Goal: Task Accomplishment & Management: Complete application form

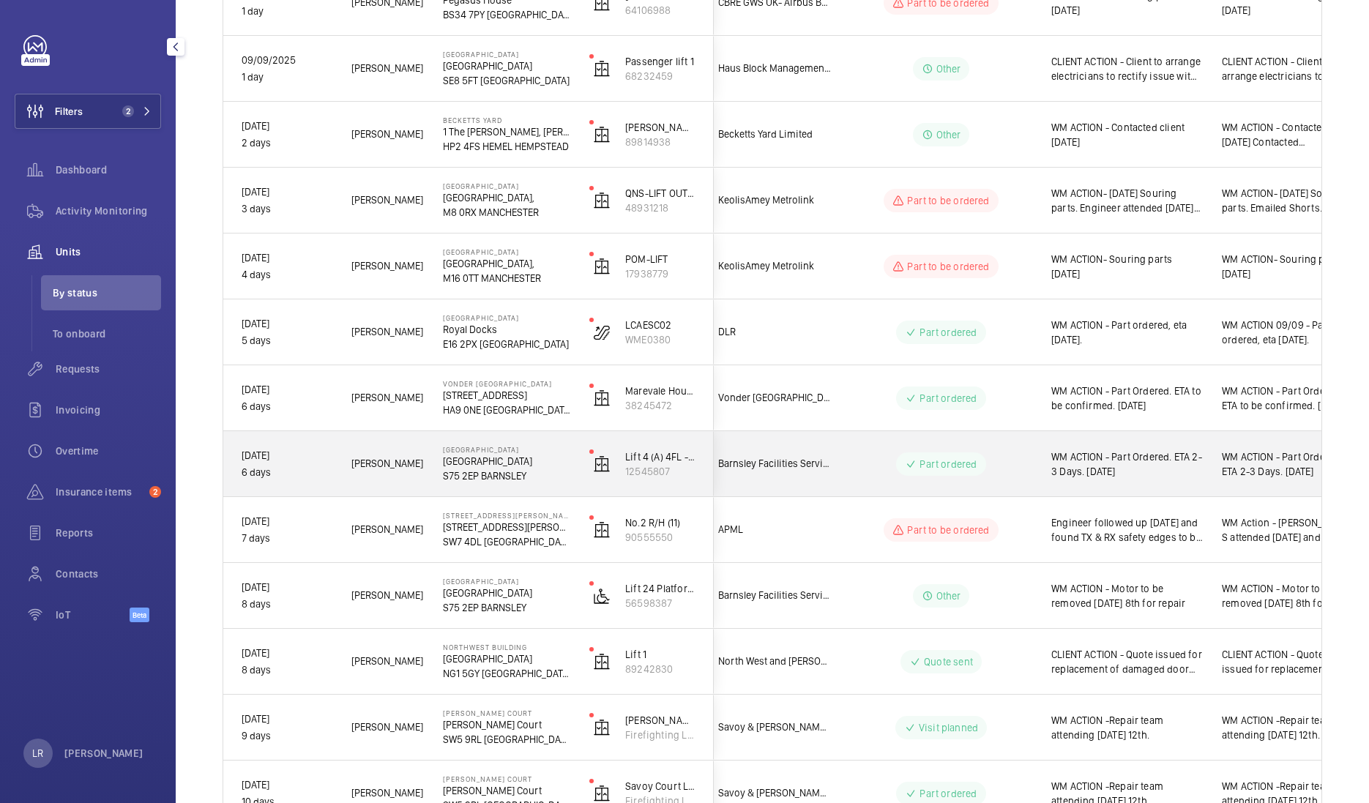
scroll to position [0, 80]
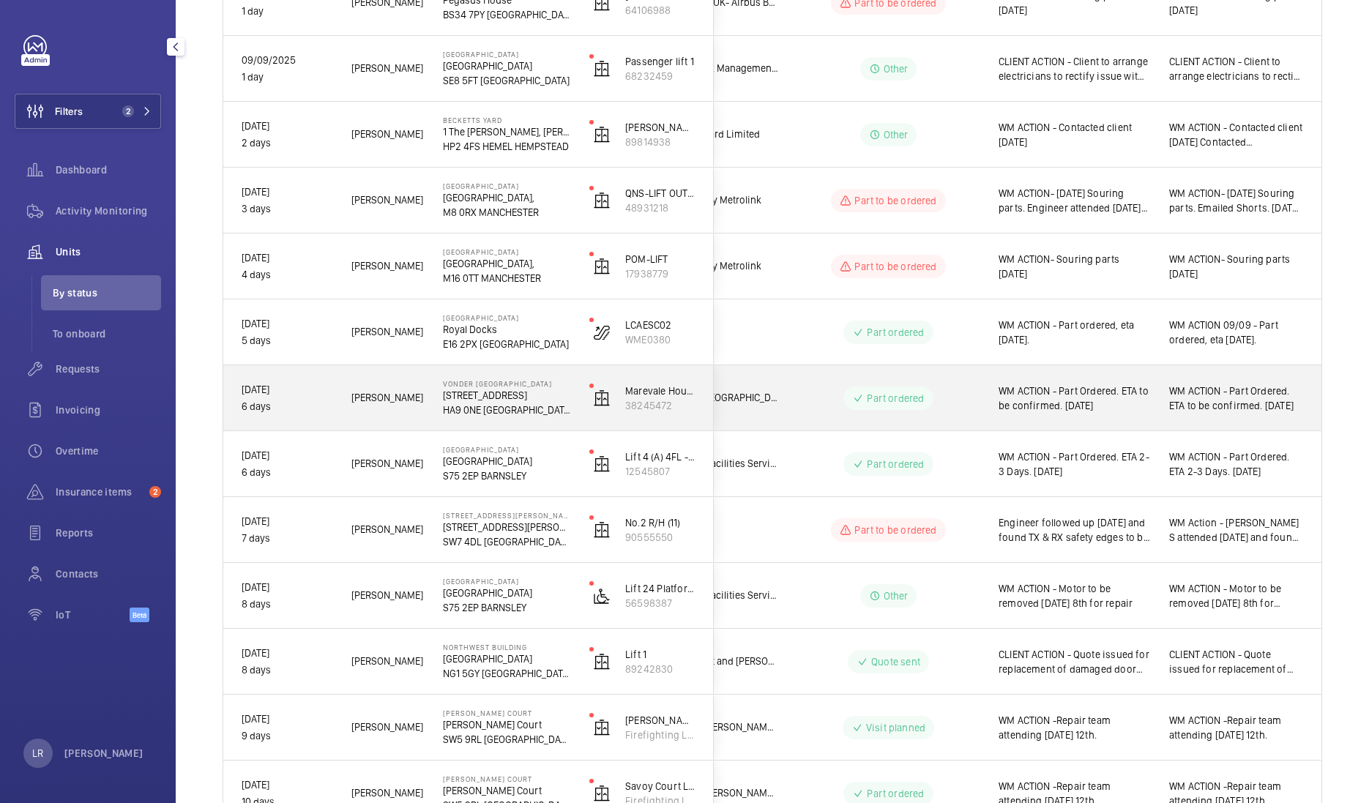
click at [919, 399] on wm-front-pills-cell "Part ordered" at bounding box center [888, 398] width 182 height 23
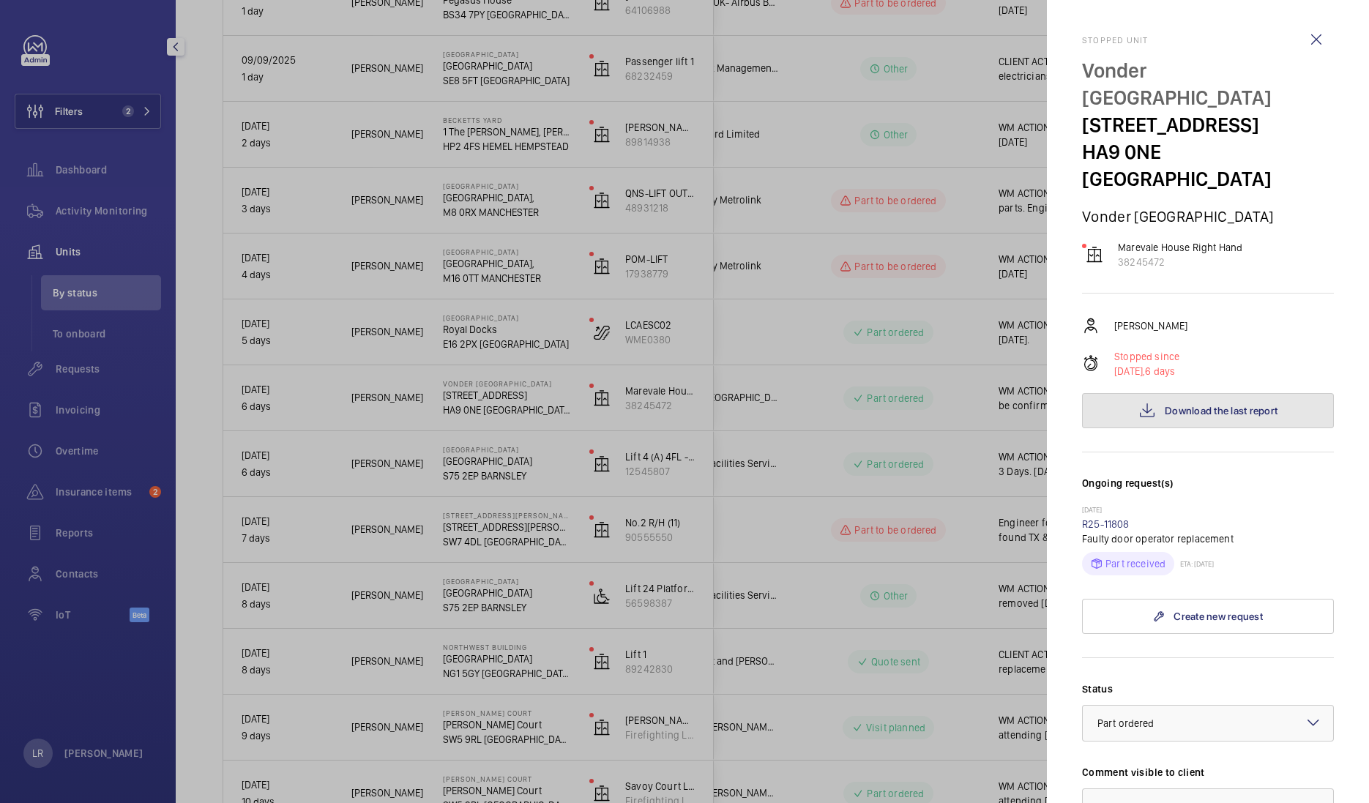
click at [1139, 402] on mat-icon at bounding box center [1148, 411] width 18 height 18
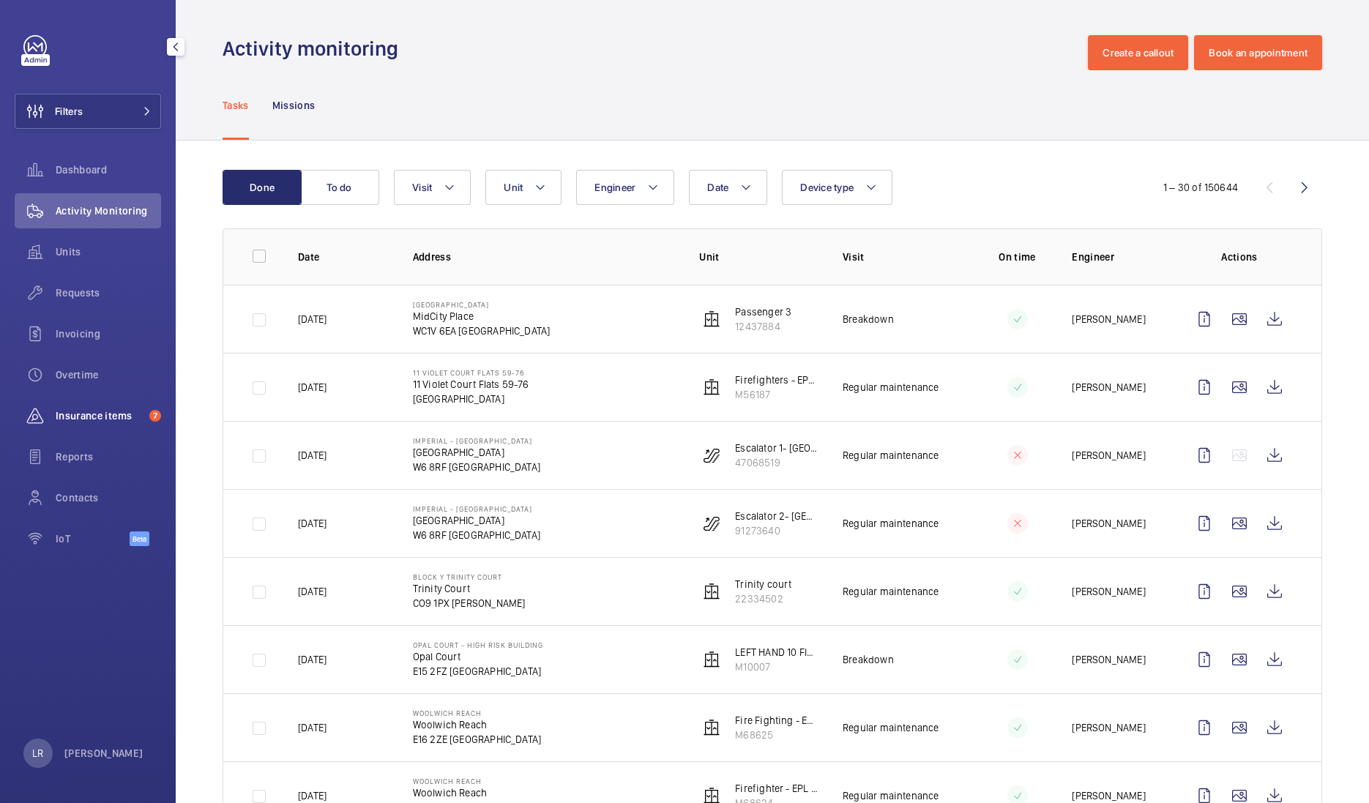
click at [74, 417] on span "Insurance items" at bounding box center [100, 416] width 88 height 15
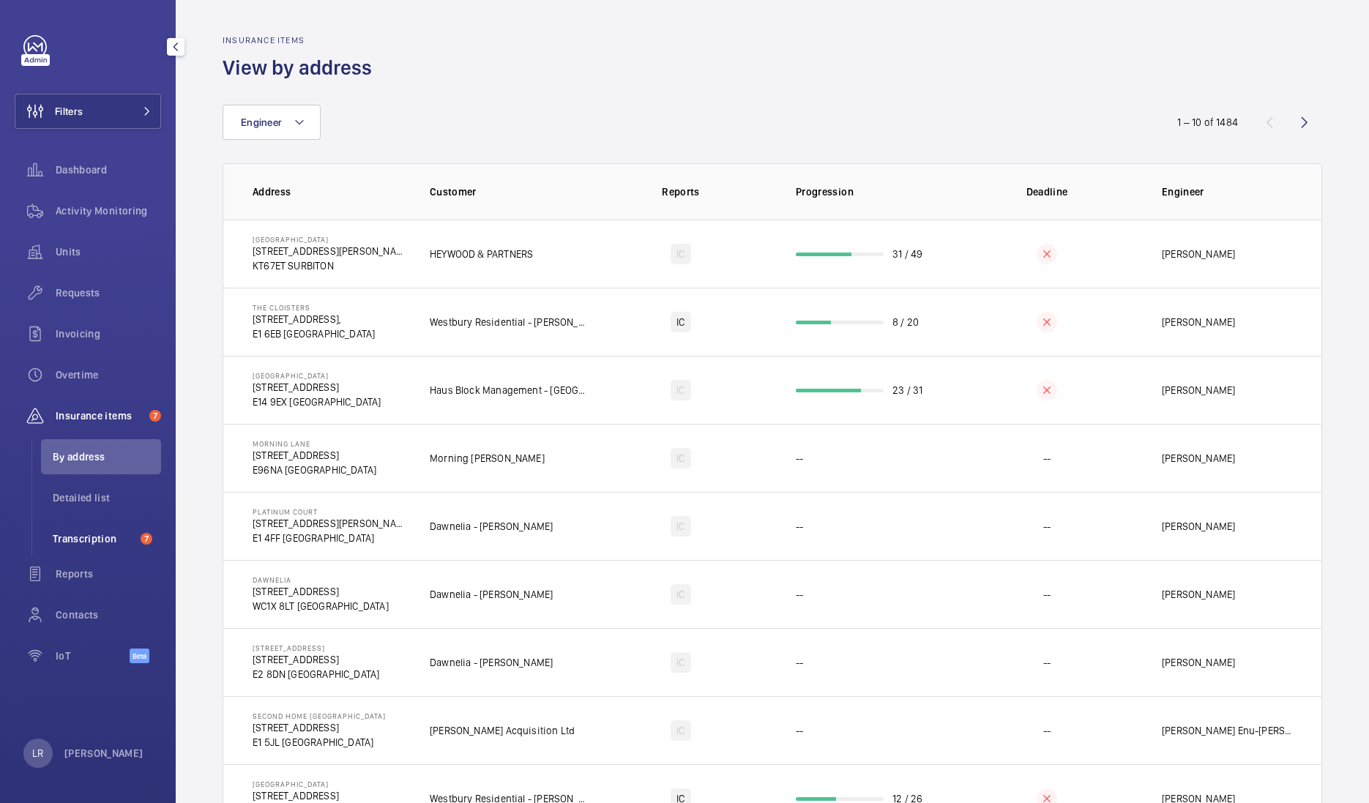
click at [99, 542] on span "Transcription" at bounding box center [94, 539] width 82 height 15
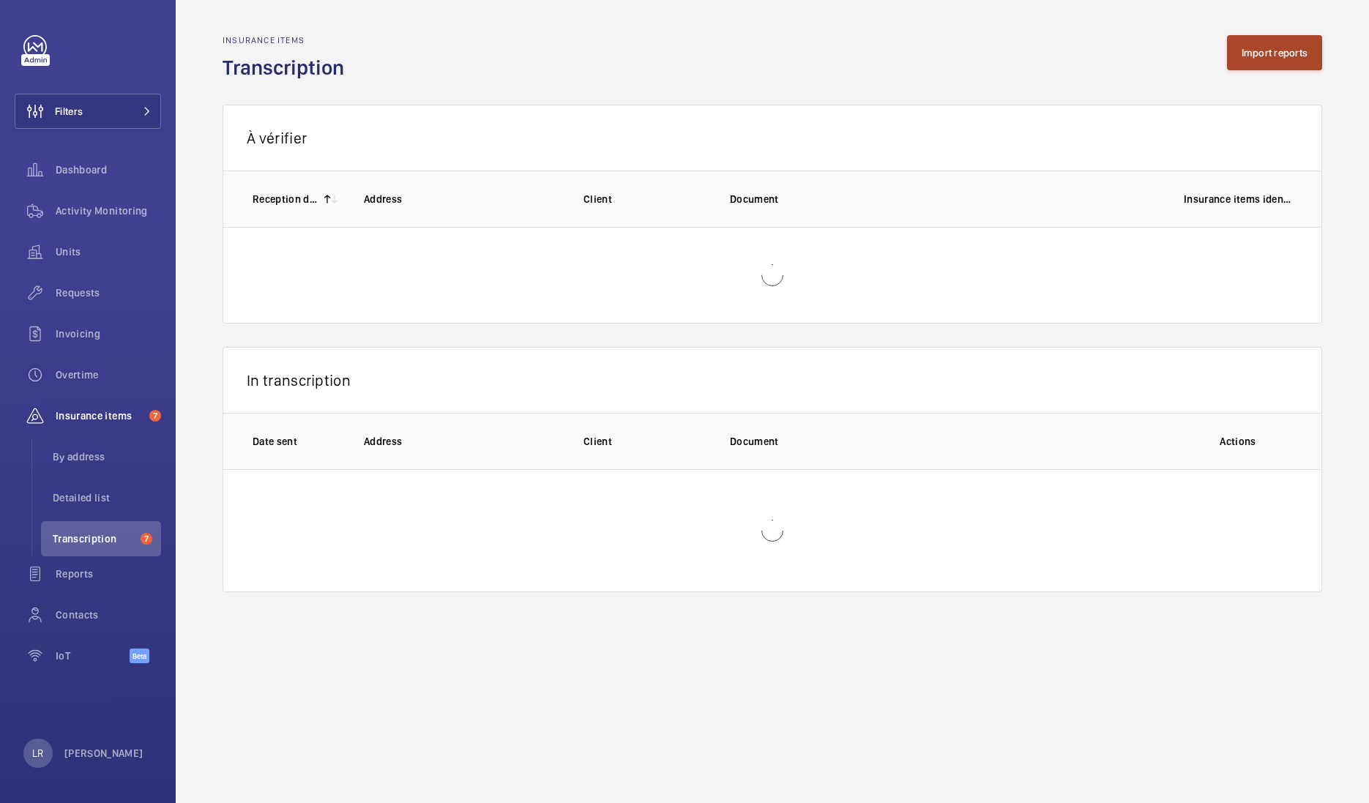
click at [1264, 56] on button "Import reports" at bounding box center [1275, 52] width 96 height 35
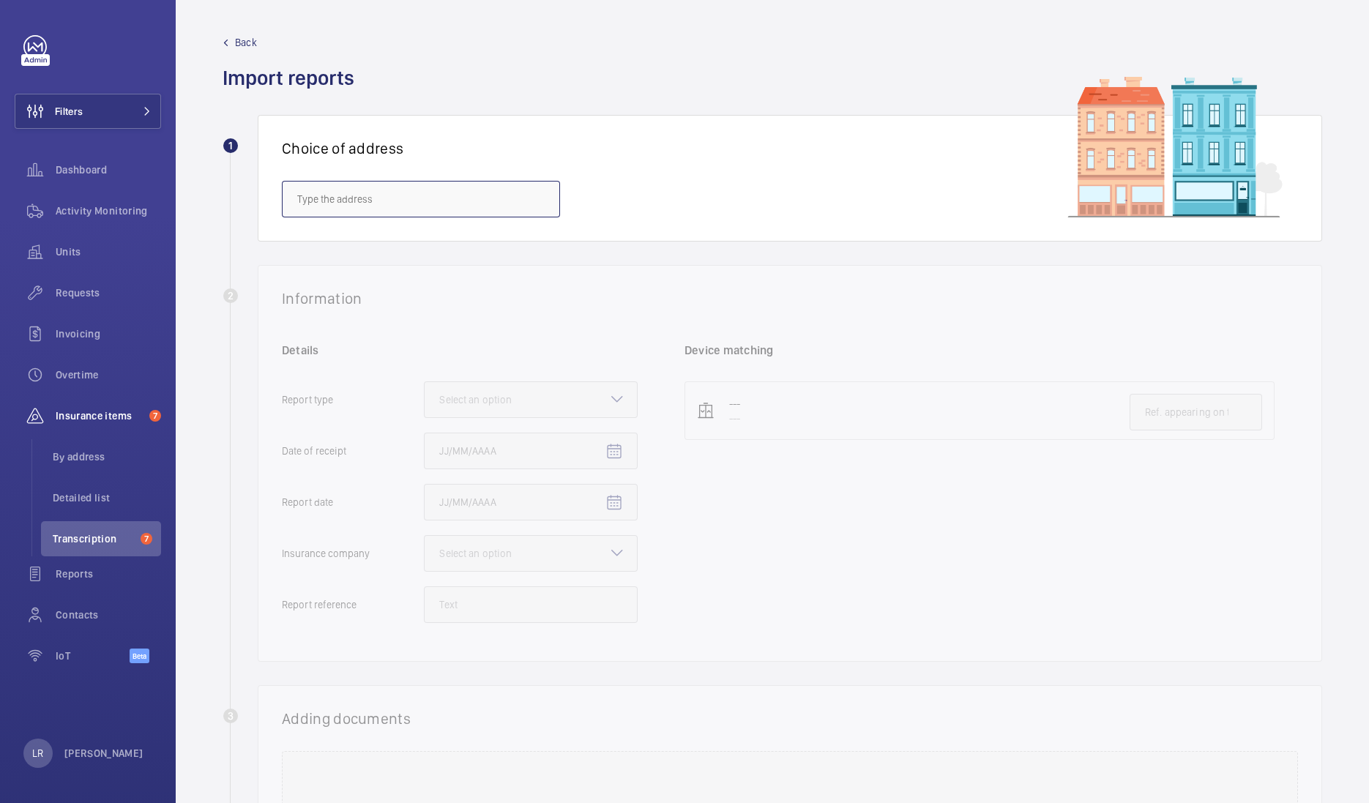
click at [365, 204] on input "text" at bounding box center [421, 199] width 278 height 37
paste input "Heaton Park Station"
click at [411, 236] on span "Heaton Park Railway Station - Heaton Park Railway Station, MANCHESTER M25 1JN" at bounding box center [420, 243] width 247 height 15
type input "Heaton Park Railway Station - Heaton Park Railway Station, MANCHESTER M25 1JN"
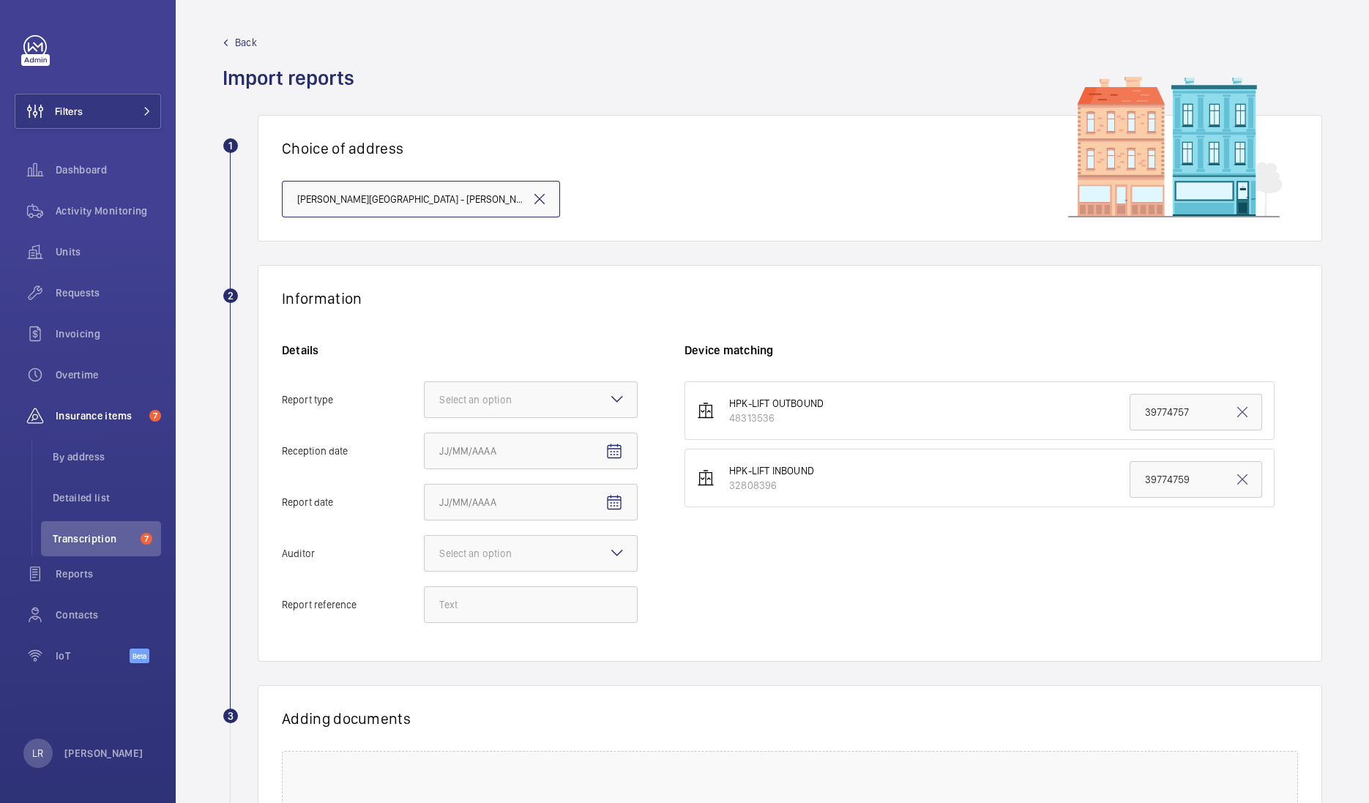
scroll to position [0, 127]
click at [527, 406] on div "Select an option" at bounding box center [493, 399] width 109 height 15
click at [425, 406] on input "Report type Select an option" at bounding box center [425, 399] width 0 height 35
drag, startPoint x: 534, startPoint y: 443, endPoint x: 534, endPoint y: 433, distance: 9.5
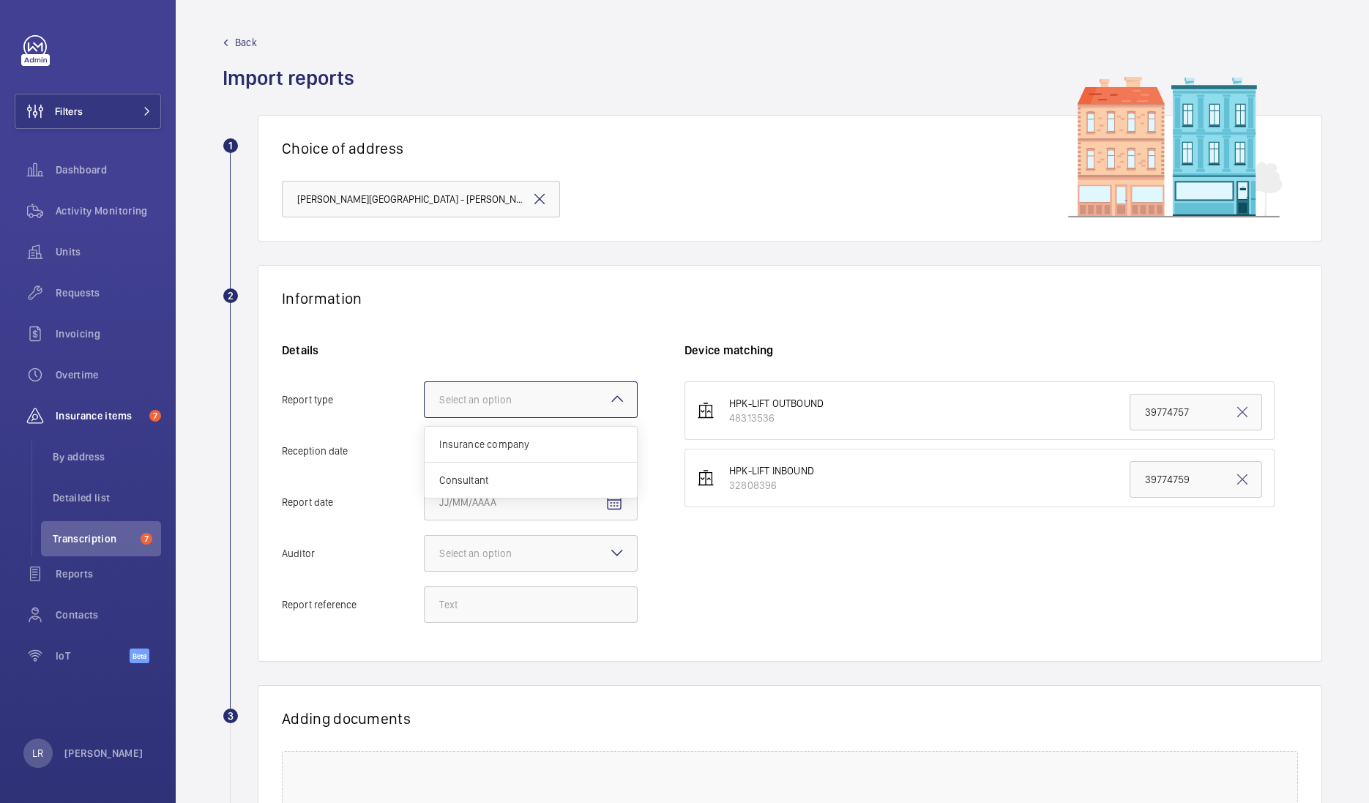
click at [534, 447] on span "Insurance company" at bounding box center [530, 444] width 183 height 15
click at [425, 417] on input "Report type Select an option Insurance company Consultant" at bounding box center [425, 399] width 0 height 35
click at [619, 436] on span "Open calendar" at bounding box center [614, 451] width 35 height 35
click at [553, 605] on span "11" at bounding box center [562, 599] width 26 height 26
type input "9/11/2025"
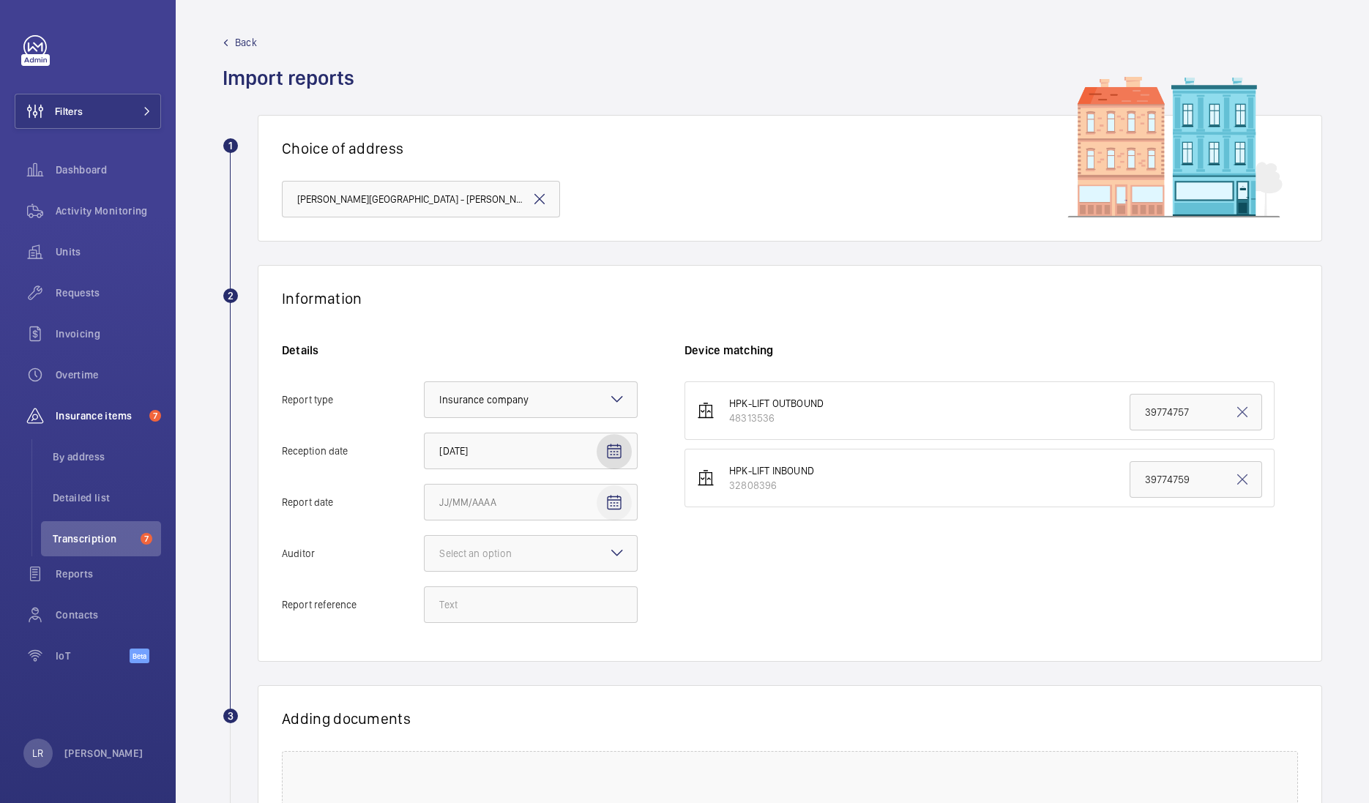
click at [621, 510] on mat-icon "Open calendar" at bounding box center [615, 503] width 18 height 18
click at [540, 642] on span "10" at bounding box center [533, 650] width 26 height 26
type input "9/10/2025"
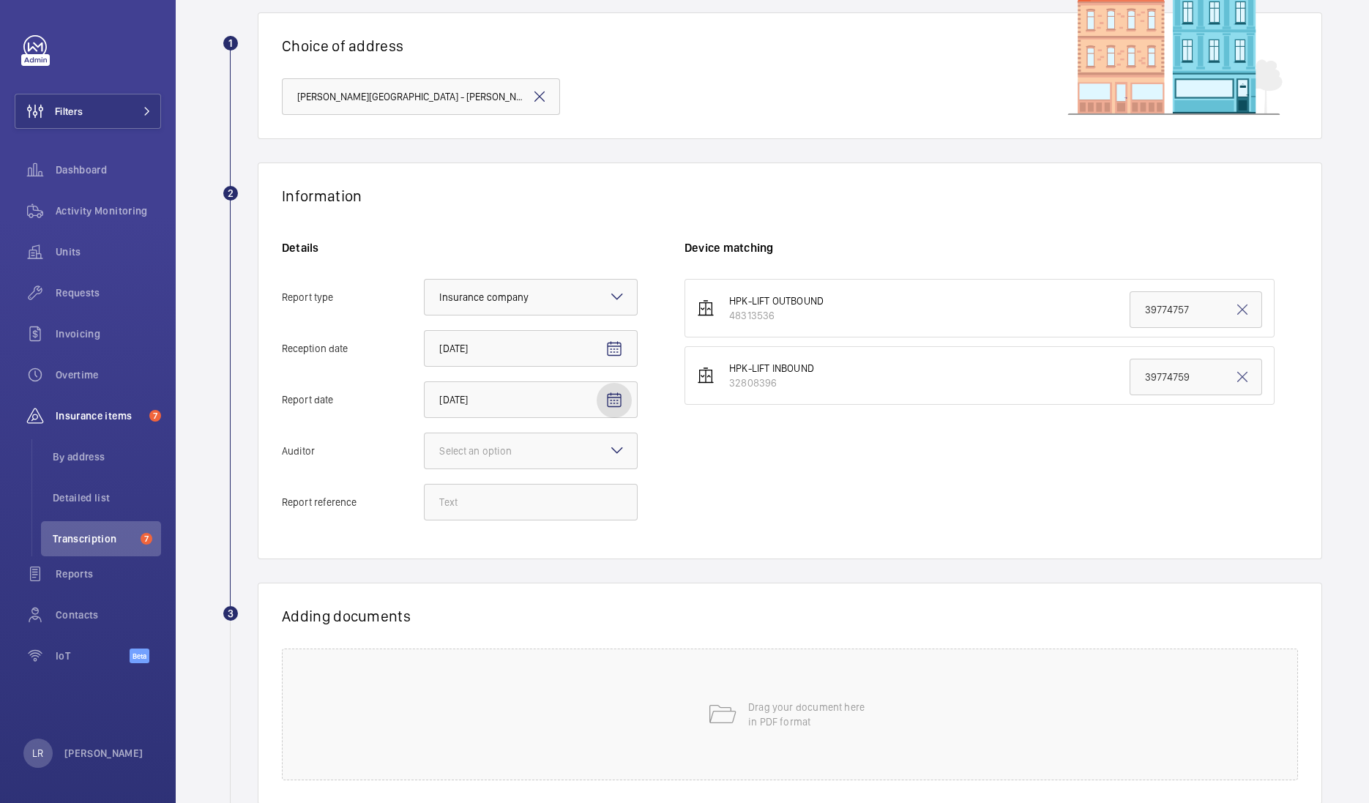
scroll to position [182, 0]
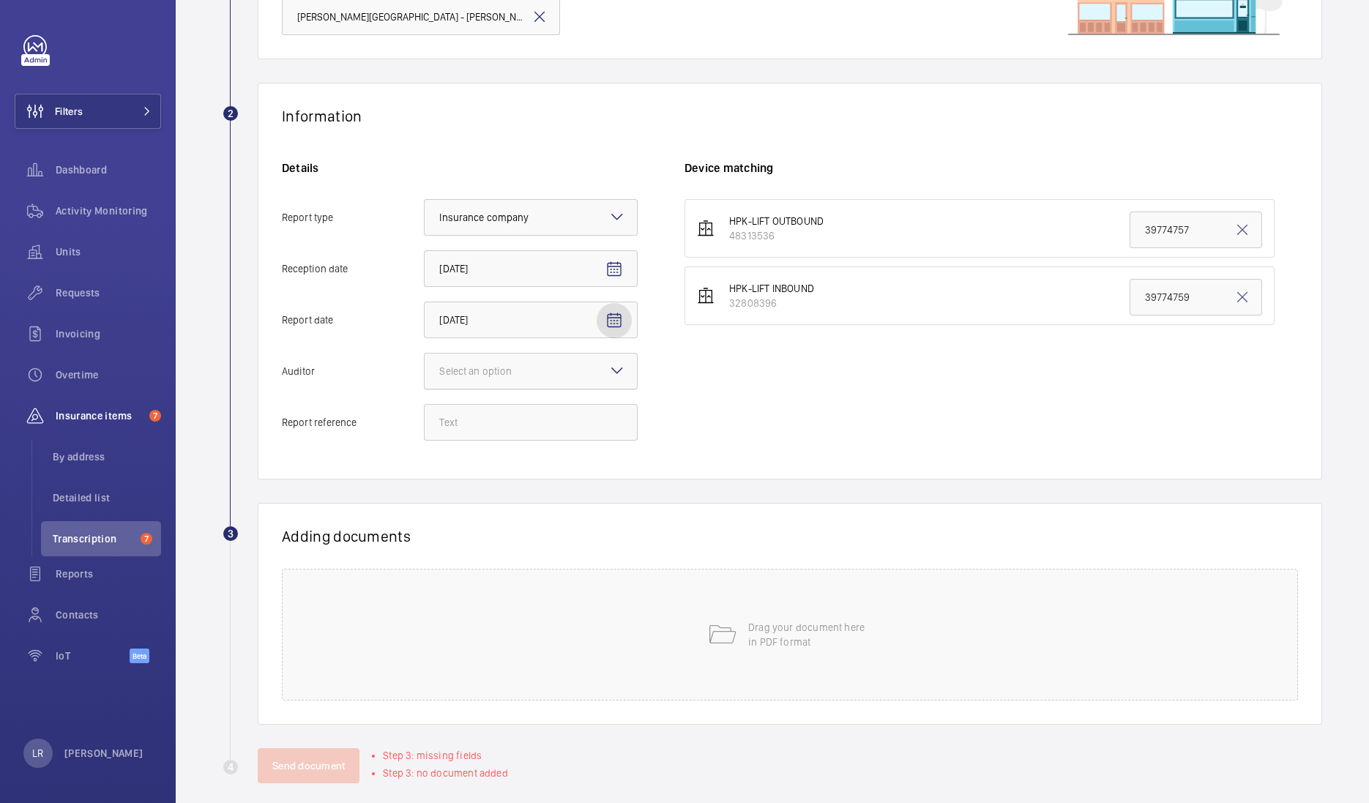
click at [591, 370] on div at bounding box center [531, 371] width 212 height 35
click at [425, 370] on input "Auditor Select an option" at bounding box center [425, 371] width 0 height 35
click at [511, 491] on span "British Engineering" at bounding box center [530, 487] width 183 height 15
click at [425, 389] on input "Auditor Select an option Veritas Zurich British Engineering Allianz Other" at bounding box center [425, 371] width 0 height 35
click at [540, 420] on input "Report reference" at bounding box center [531, 422] width 214 height 37
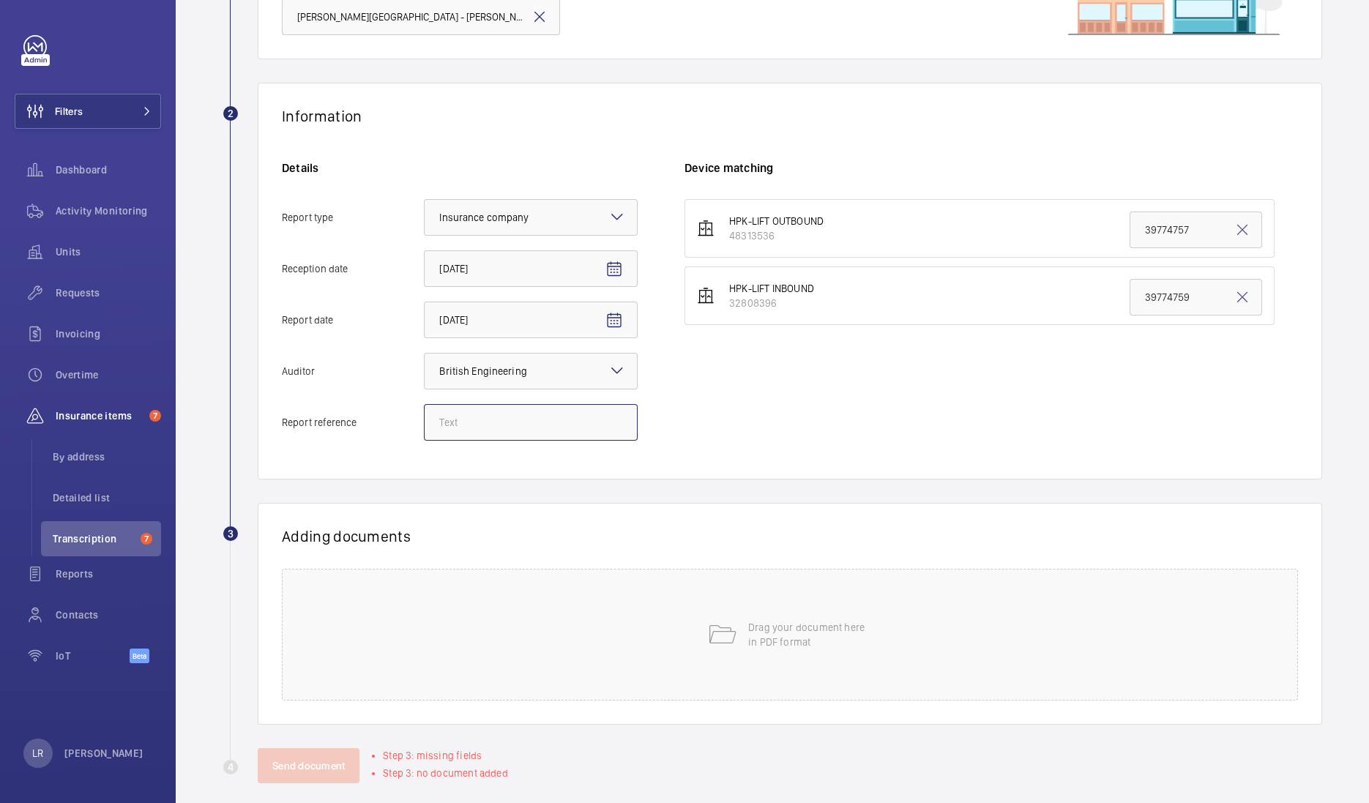
paste input "40471730"
type input "40471730"
click at [857, 357] on div "HPK-LIFT OUTBOUND 48313536 39774757 HPK-LIFT INBOUND 32808396 39774759" at bounding box center [992, 327] width 614 height 256
click at [1175, 290] on input "39774759" at bounding box center [1196, 297] width 133 height 37
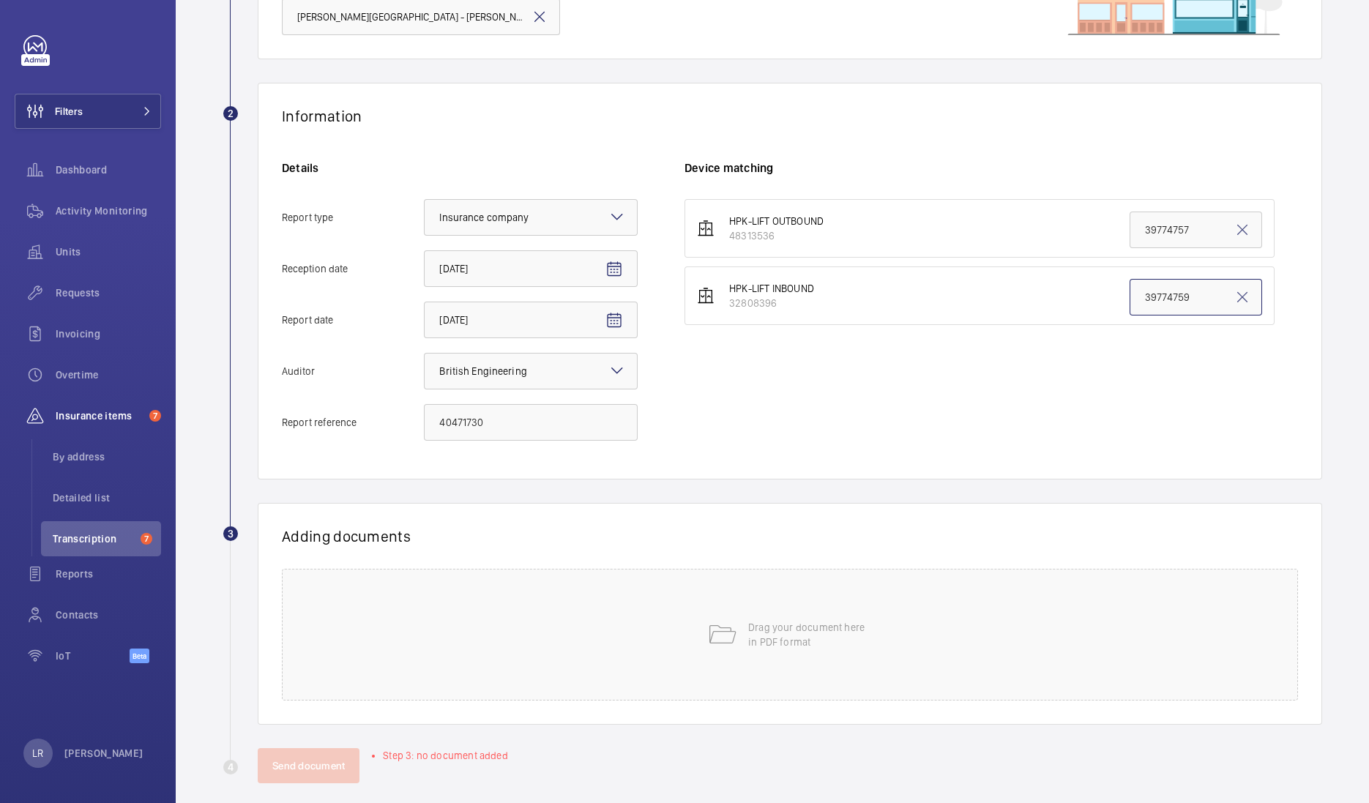
click at [1175, 290] on input "39774759" at bounding box center [1196, 297] width 133 height 37
paste input "40471730"
type input "40471730"
click at [1055, 363] on div "HPK-LIFT OUTBOUND 48313536 39774757 HPK-LIFT INBOUND 32808396 40471730" at bounding box center [992, 327] width 614 height 256
click at [816, 627] on p "Drag your document here in PDF format" at bounding box center [810, 634] width 124 height 29
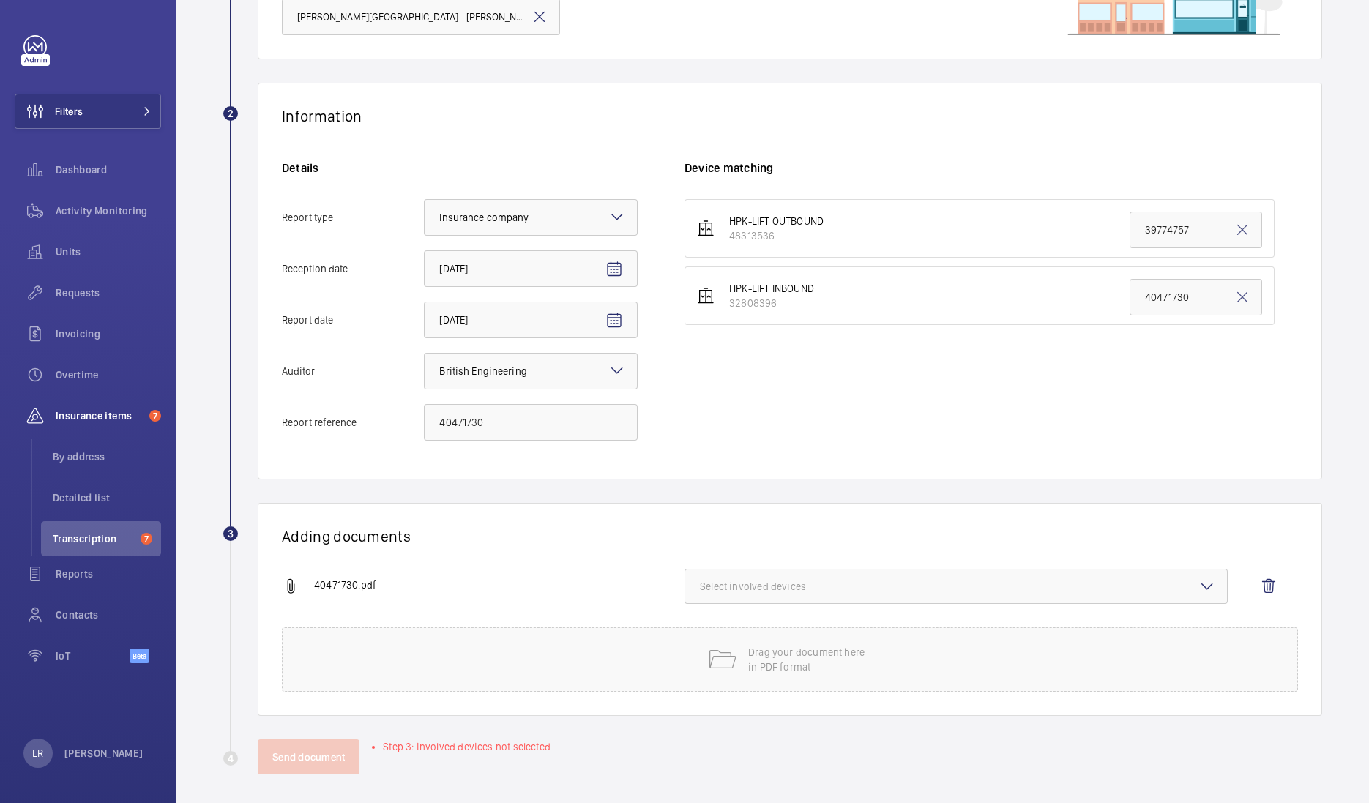
click at [876, 581] on span "Select involved devices" at bounding box center [956, 586] width 513 height 15
click at [804, 674] on label "32808396" at bounding box center [945, 667] width 520 height 35
click at [721, 674] on input "32808396" at bounding box center [706, 667] width 29 height 29
checkbox input "true"
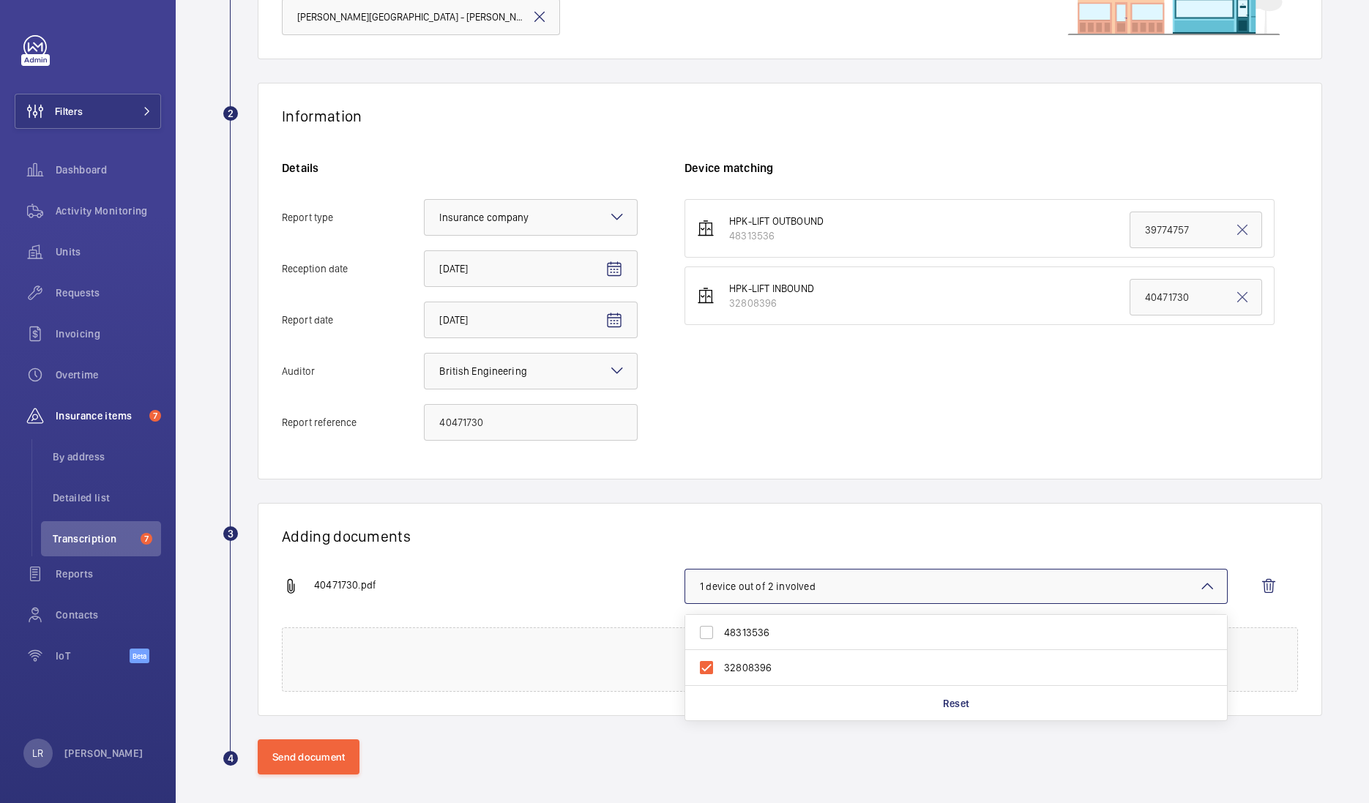
click at [819, 459] on div "Information Details Report type Select an option × Insurance company × Receptio…" at bounding box center [790, 281] width 1065 height 397
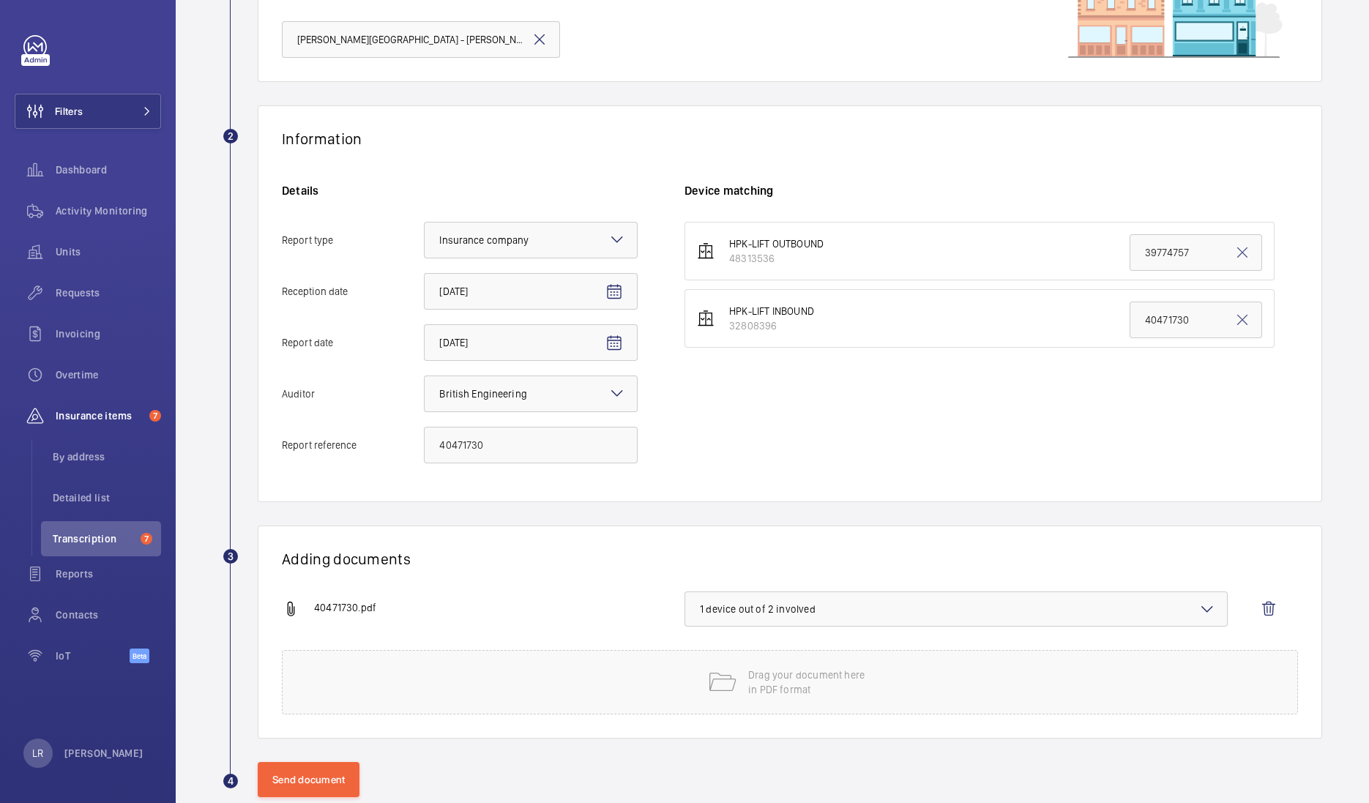
scroll to position [188, 0]
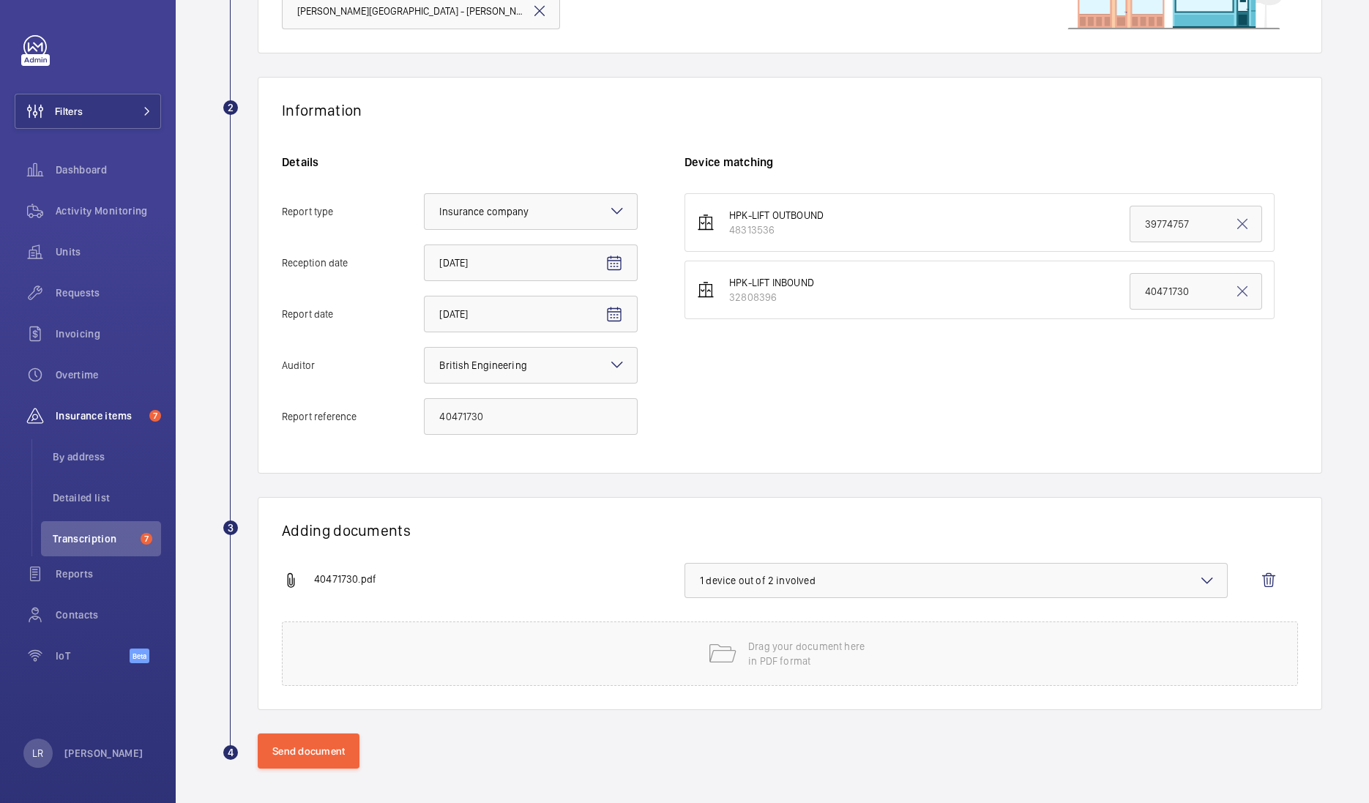
click at [800, 573] on span "1 device out of 2 involved" at bounding box center [956, 580] width 513 height 15
click at [782, 521] on h1 "Adding documents" at bounding box center [790, 530] width 1016 height 18
click at [317, 749] on button "Send document" at bounding box center [309, 751] width 102 height 35
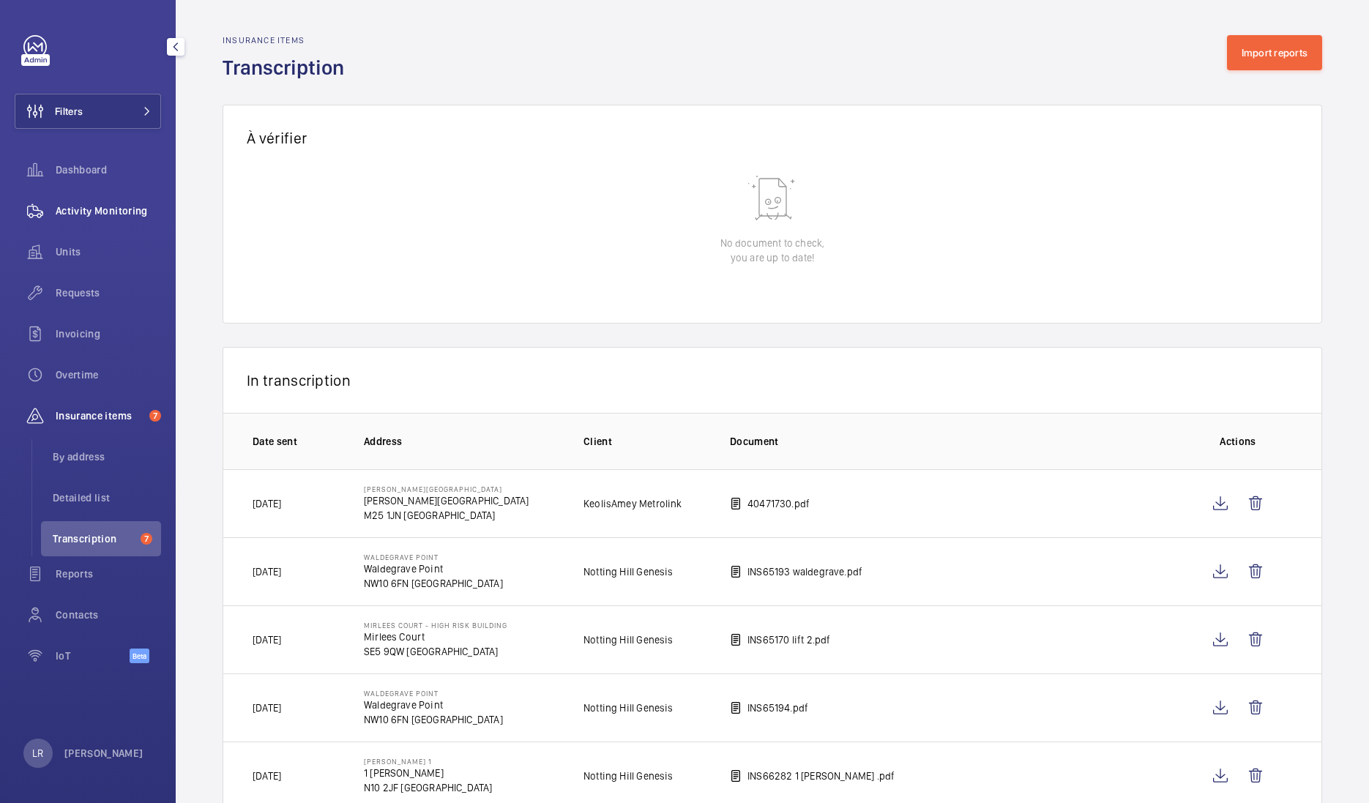
click at [109, 209] on span "Activity Monitoring" at bounding box center [108, 211] width 105 height 15
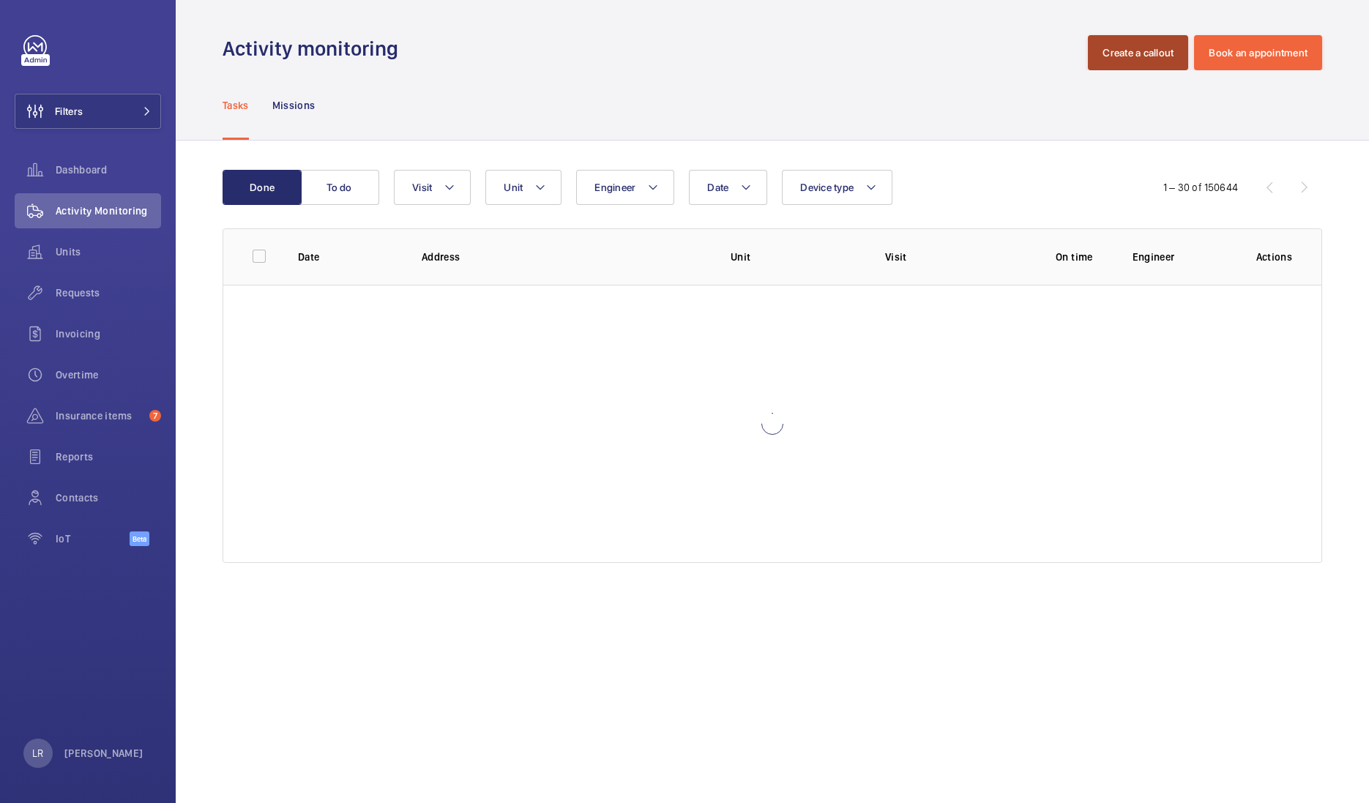
click at [1153, 55] on button "Create a callout" at bounding box center [1138, 52] width 100 height 35
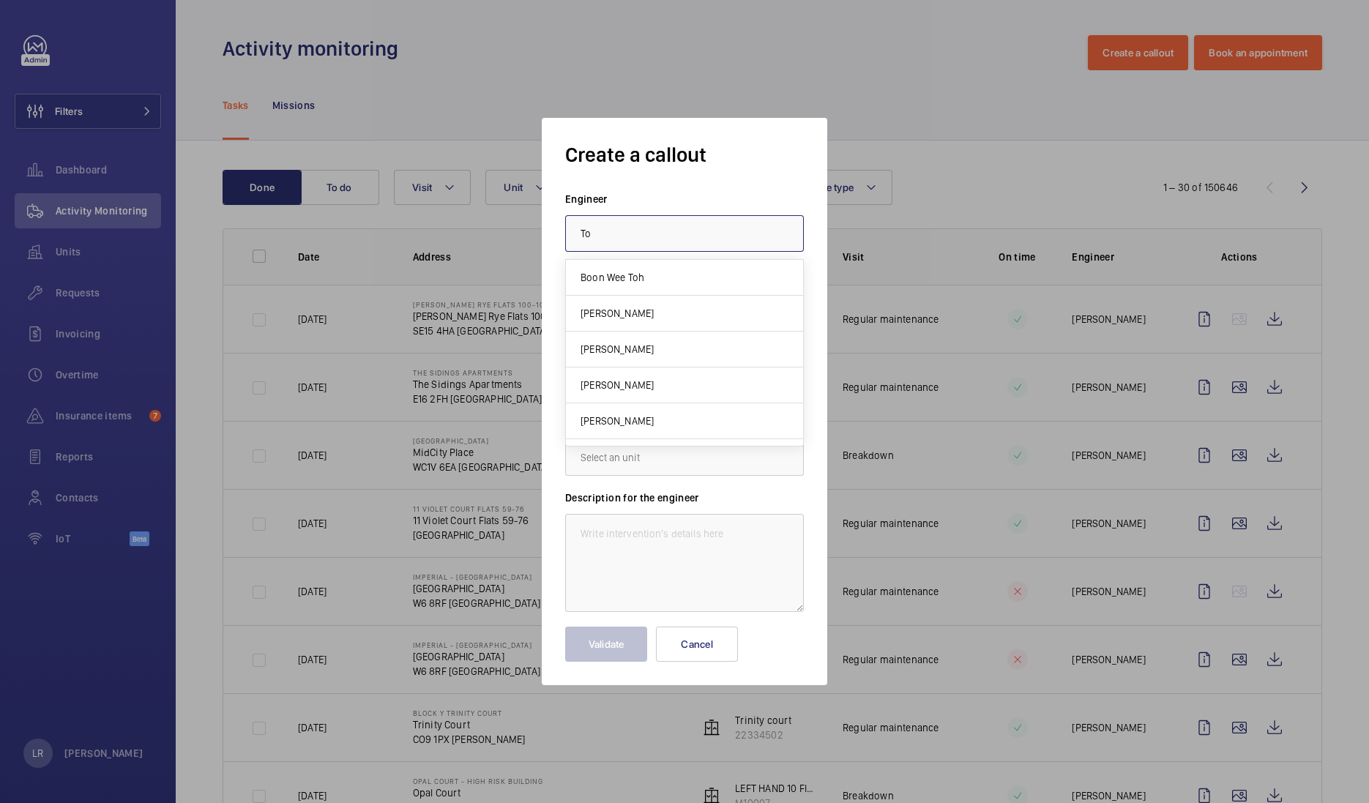
type input "T"
click at [773, 262] on mat-option "Anthony Ruane" at bounding box center [684, 278] width 237 height 36
type input "Anthony Ruane"
click at [692, 367] on input "text" at bounding box center [684, 383] width 239 height 37
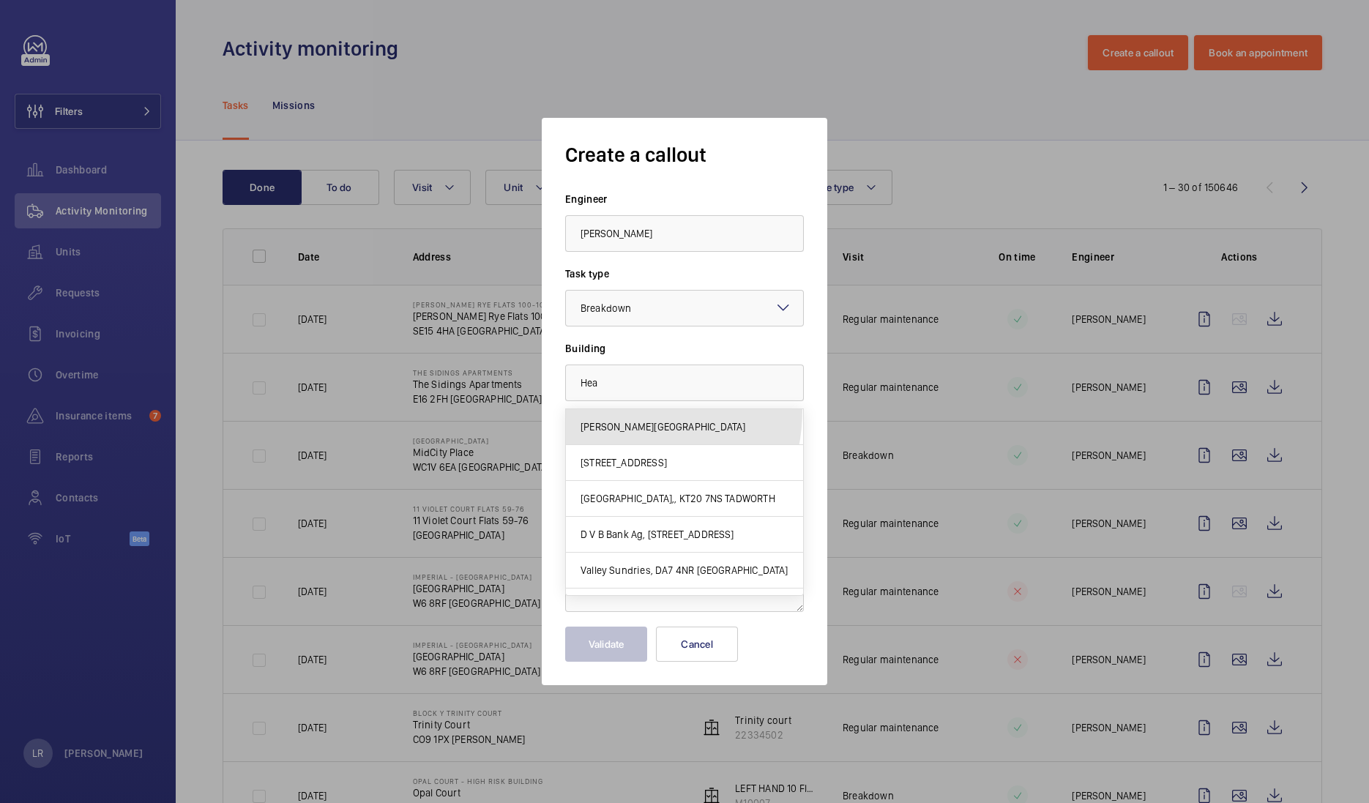
click at [612, 411] on mat-option "Heaton Park Railway Station, M25 1JN MANCHESTER" at bounding box center [684, 427] width 237 height 36
type input "Heaton Park Railway Station, M25 1JN MANCHESTER"
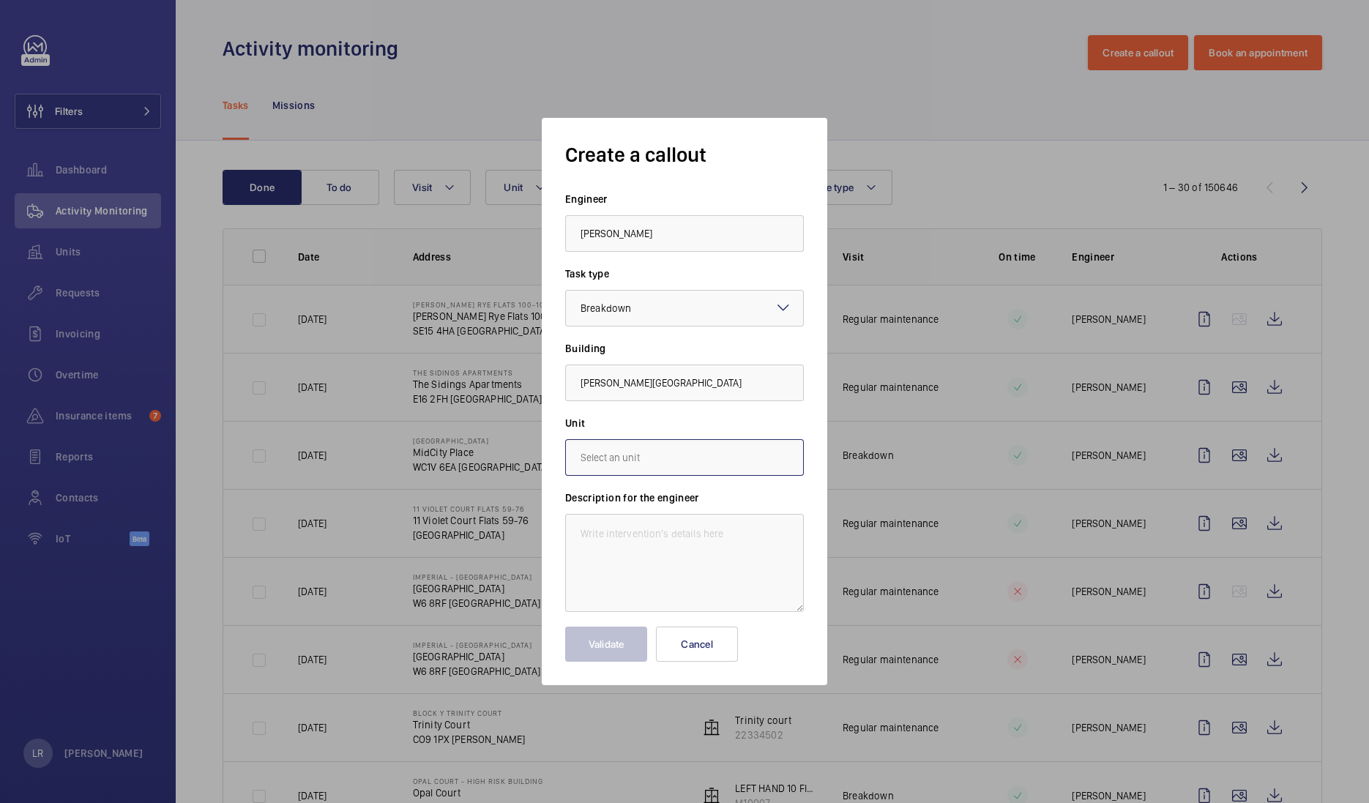
click at [677, 461] on input "text" at bounding box center [684, 457] width 239 height 37
click at [689, 551] on mat-option "48313536 - HPK-LIFT OUTBOUND" at bounding box center [684, 537] width 237 height 35
type input "48313536 - HPK-LIFT OUTBOUND"
click at [696, 538] on textarea at bounding box center [684, 563] width 239 height 98
click at [709, 536] on textarea "Immediate defect -" at bounding box center [684, 563] width 239 height 98
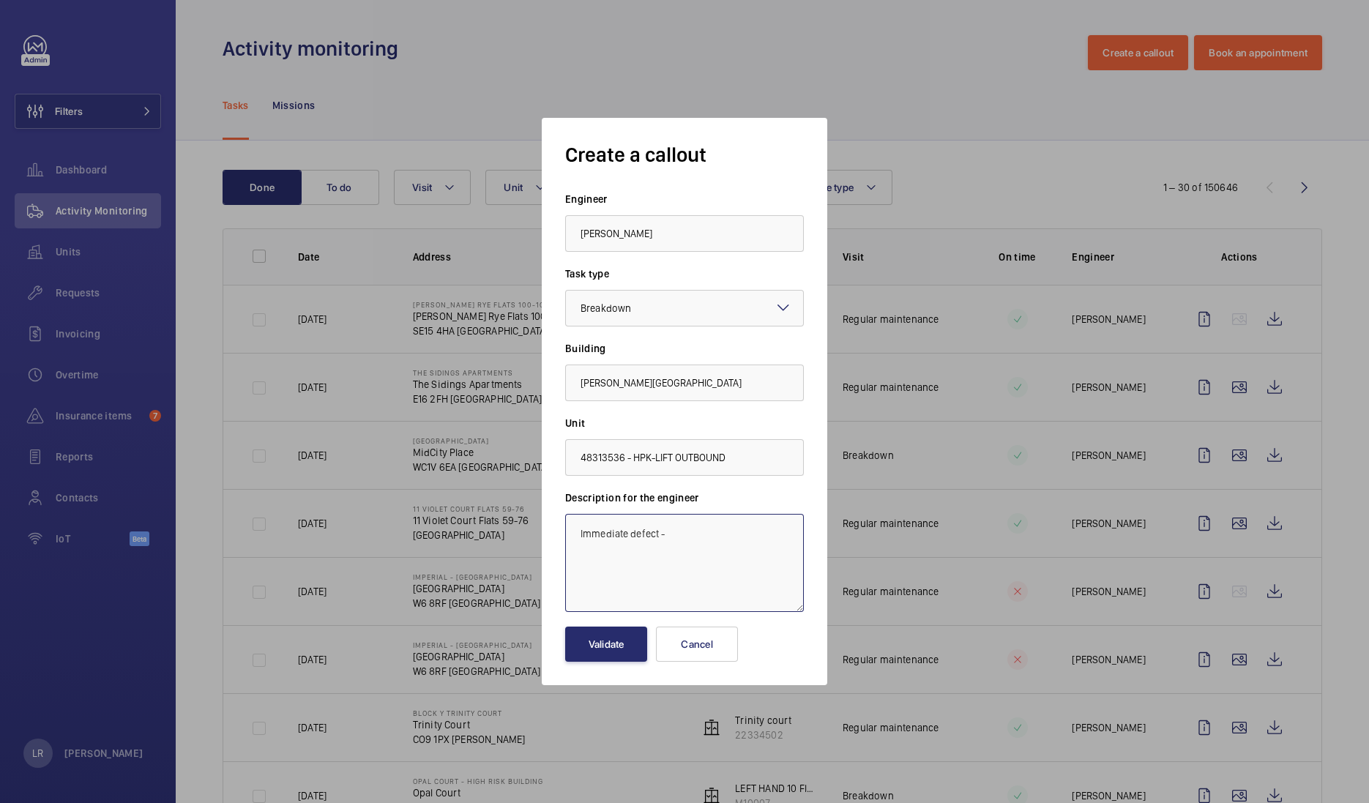
paste textarea "The platform side car door forced gap is approximately 70mm (See image 1) and s…"
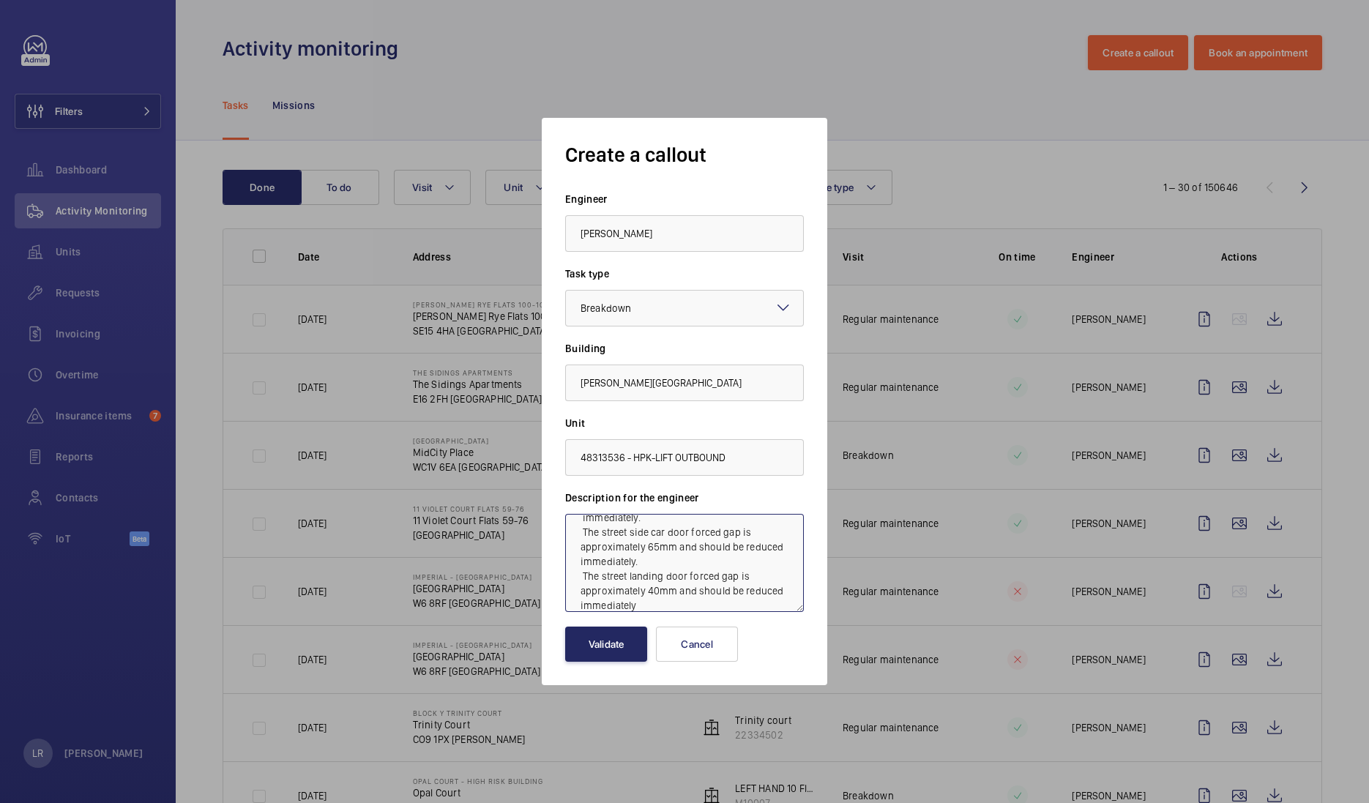
type textarea "Immediate defect - The platform side car door forced gap is approximately 70mm …"
click at [611, 649] on button "Validate" at bounding box center [606, 644] width 82 height 35
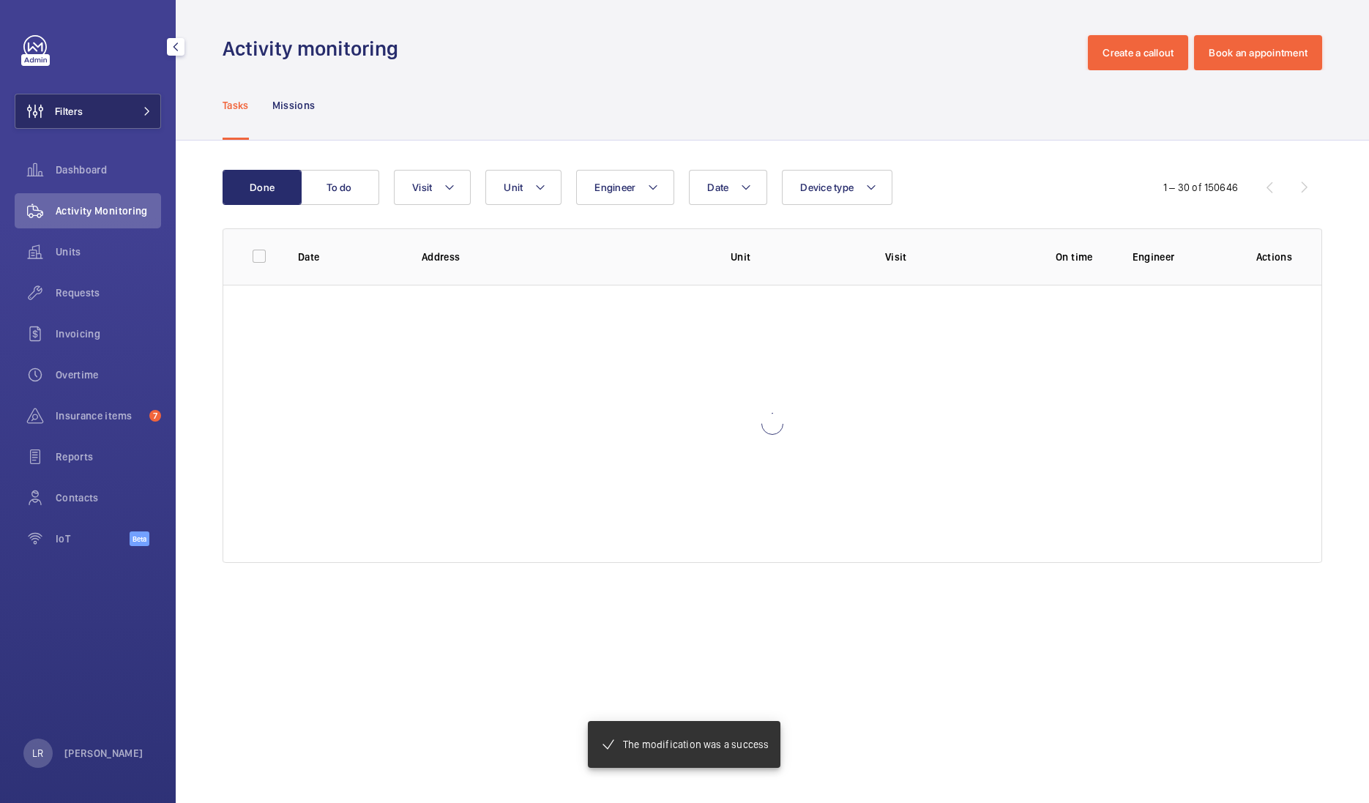
click at [121, 120] on button "Filters" at bounding box center [88, 111] width 146 height 35
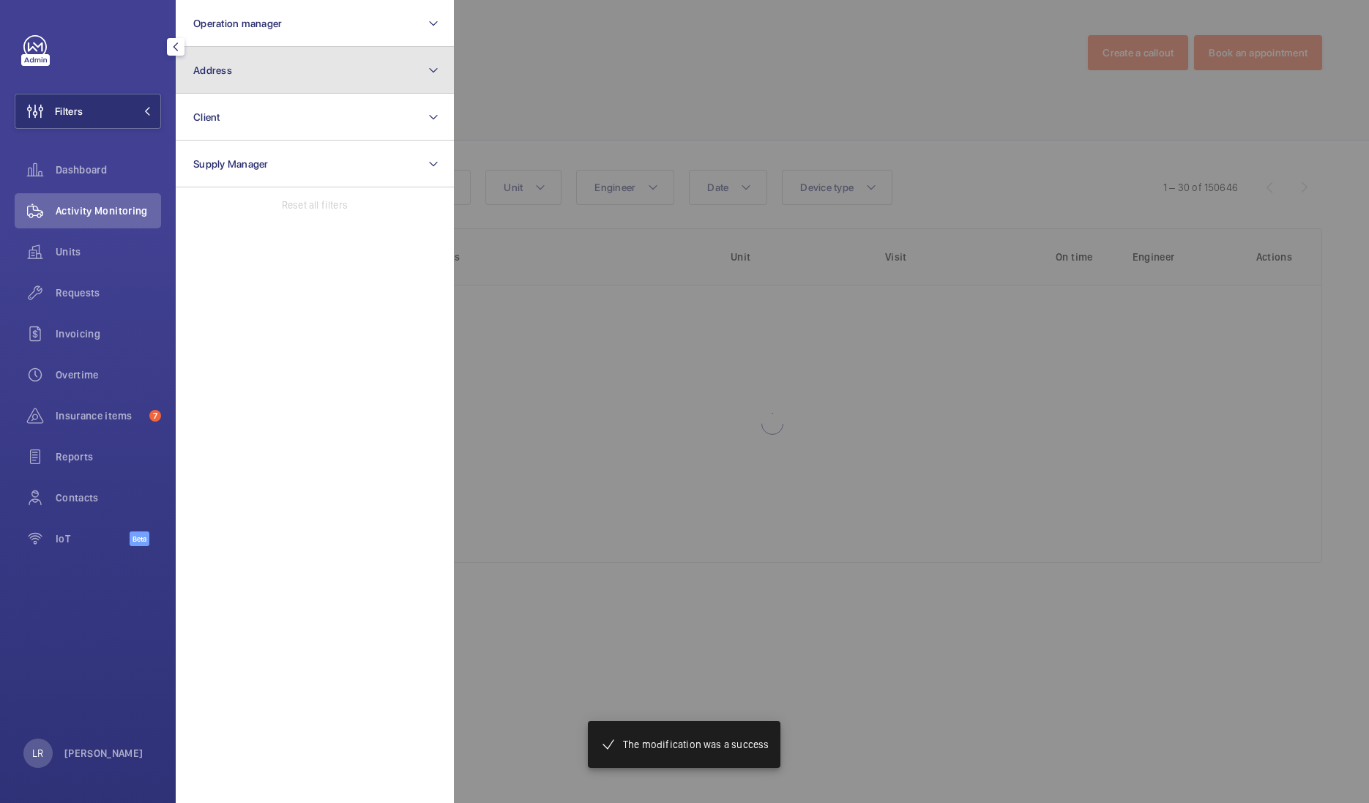
click at [267, 75] on button "Address" at bounding box center [315, 70] width 278 height 47
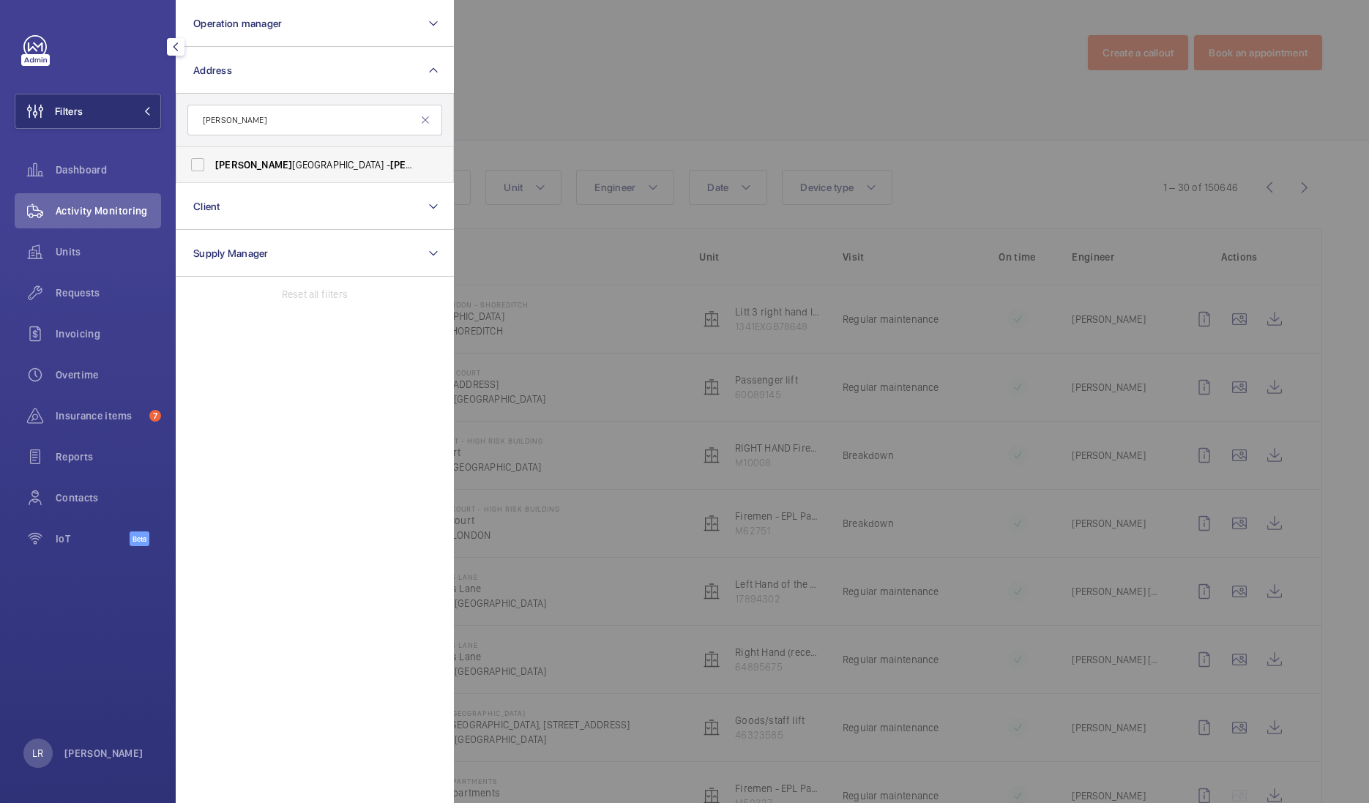
type input "Heaton"
click at [331, 173] on label "Heaton Park Railway Station - Heaton Park Railway Station, MANCHESTER M25 1JN" at bounding box center [303, 164] width 255 height 35
click at [212, 173] on input "Heaton Park Railway Station - Heaton Park Railway Station, MANCHESTER M25 1JN" at bounding box center [197, 164] width 29 height 29
checkbox input "true"
click at [651, 127] on div at bounding box center [1138, 401] width 1369 height 803
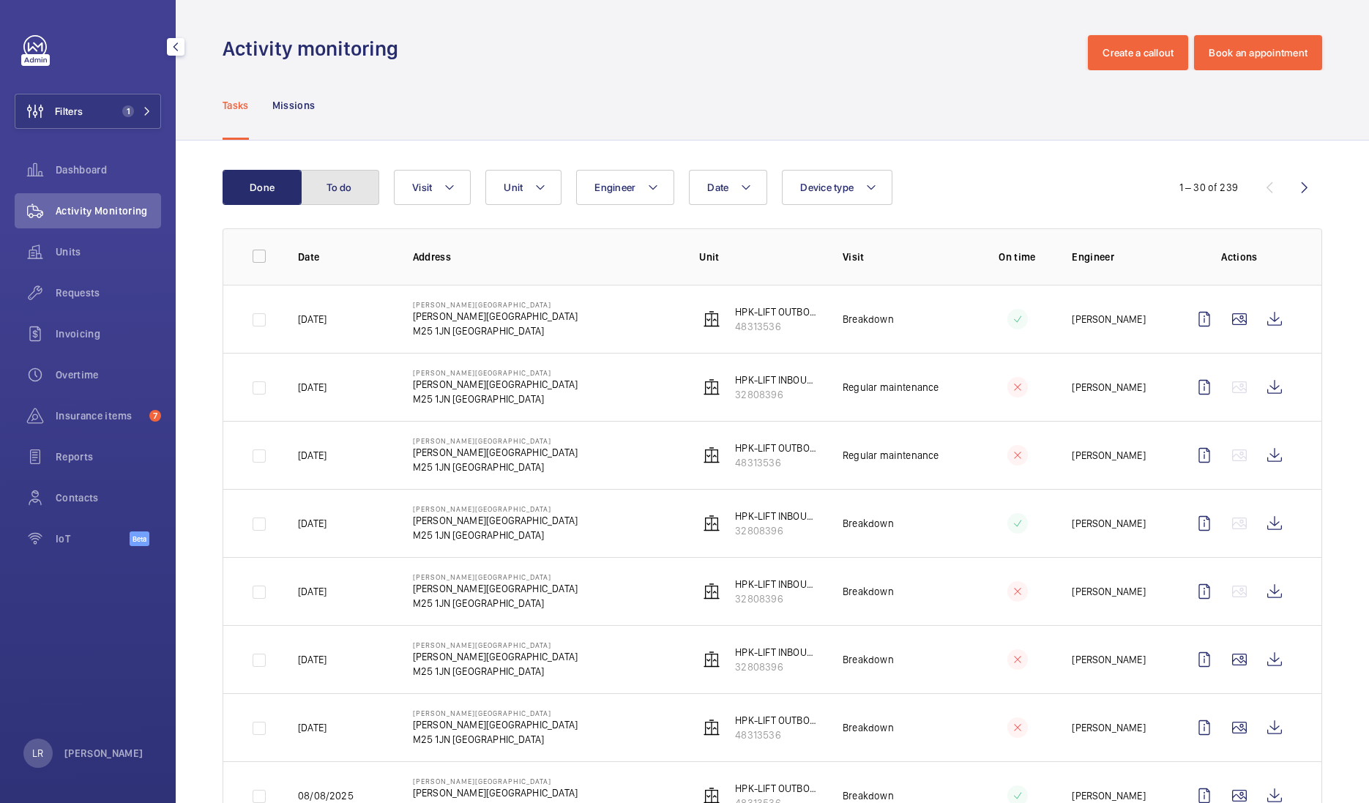
click at [365, 184] on button "To do" at bounding box center [339, 187] width 79 height 35
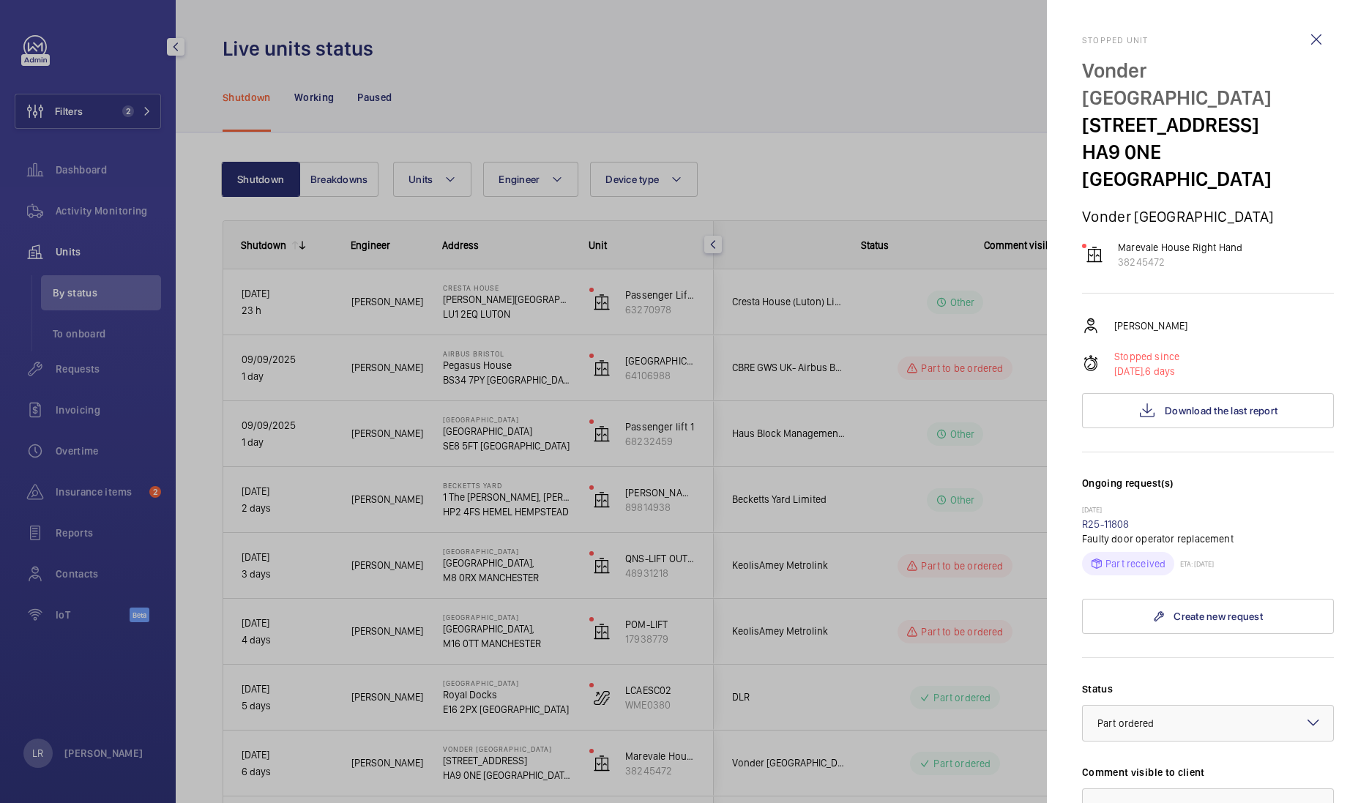
scroll to position [0, 80]
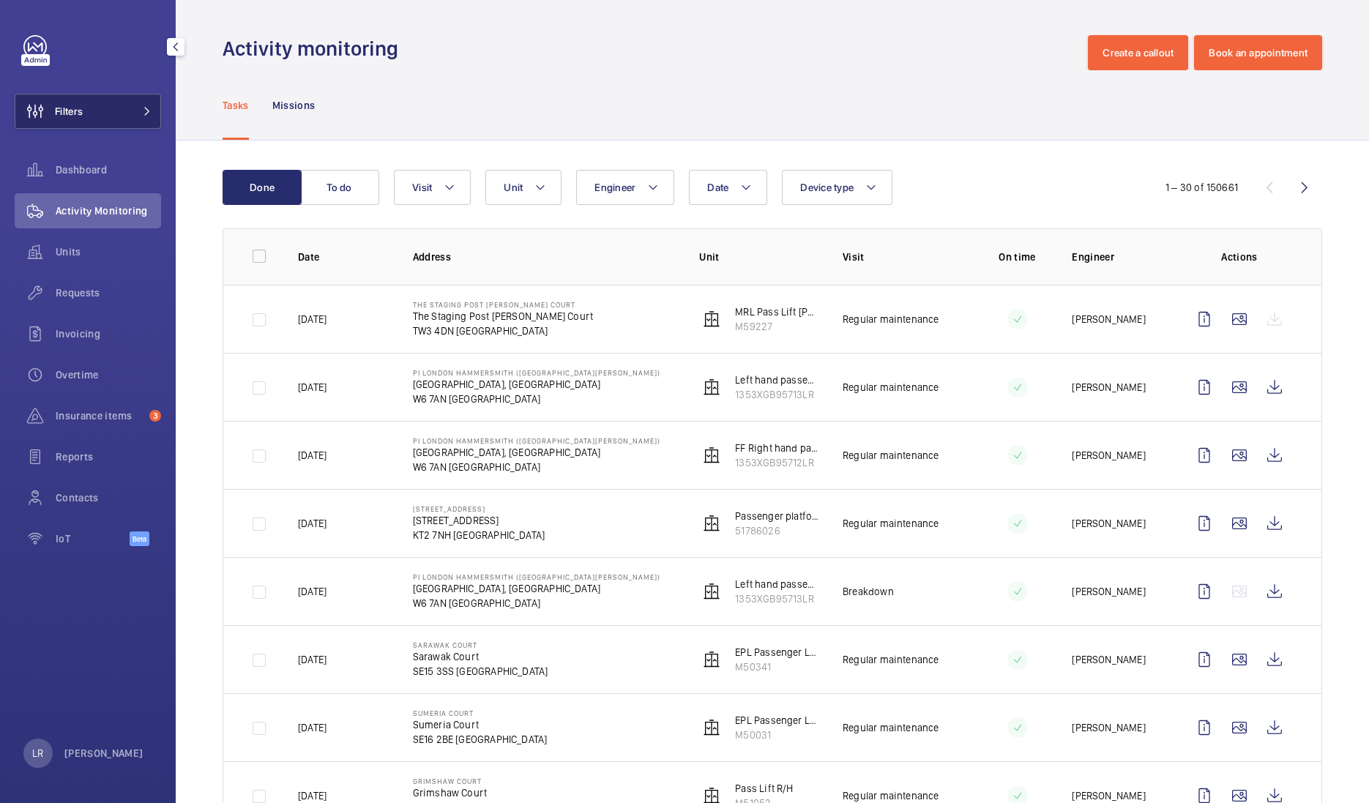
click at [143, 115] on mat-icon at bounding box center [147, 111] width 9 height 9
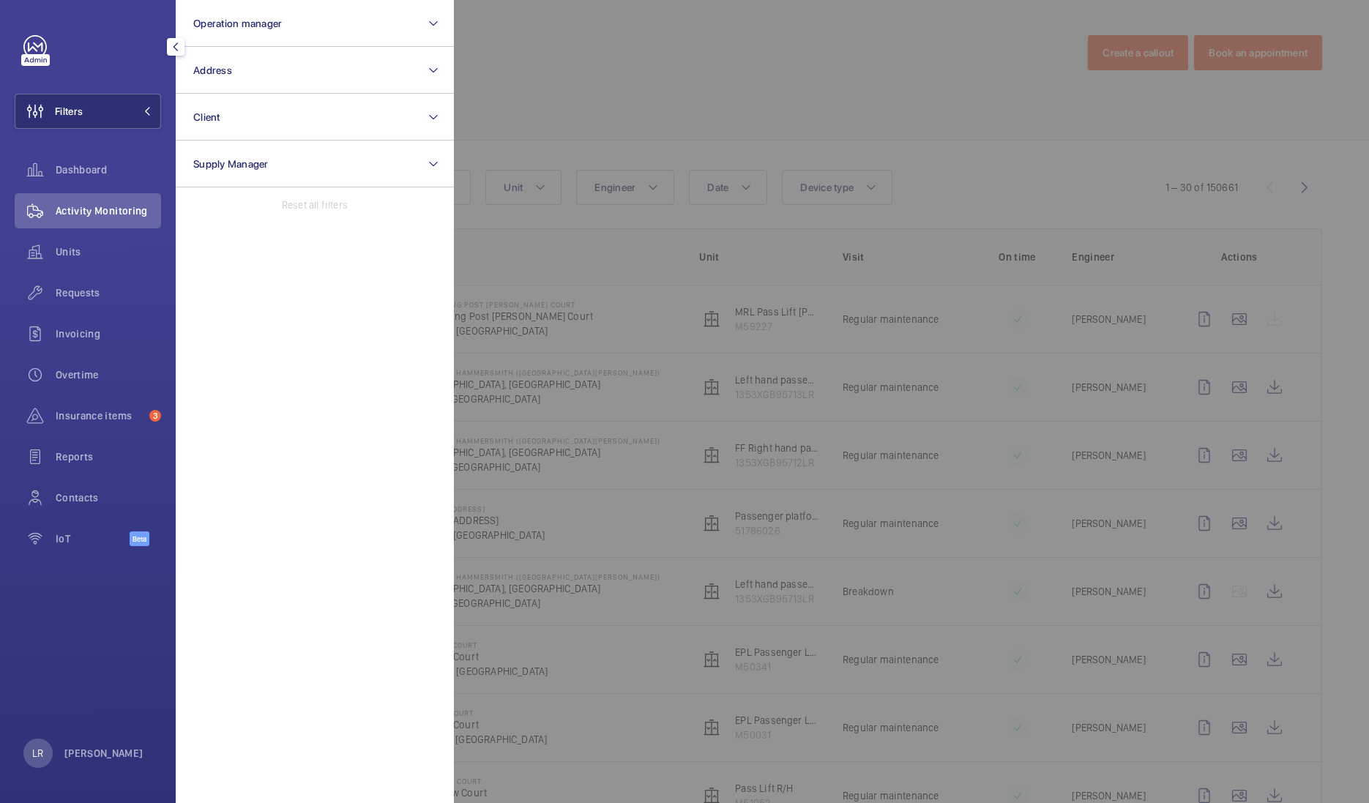
click at [556, 97] on div at bounding box center [1138, 401] width 1369 height 803
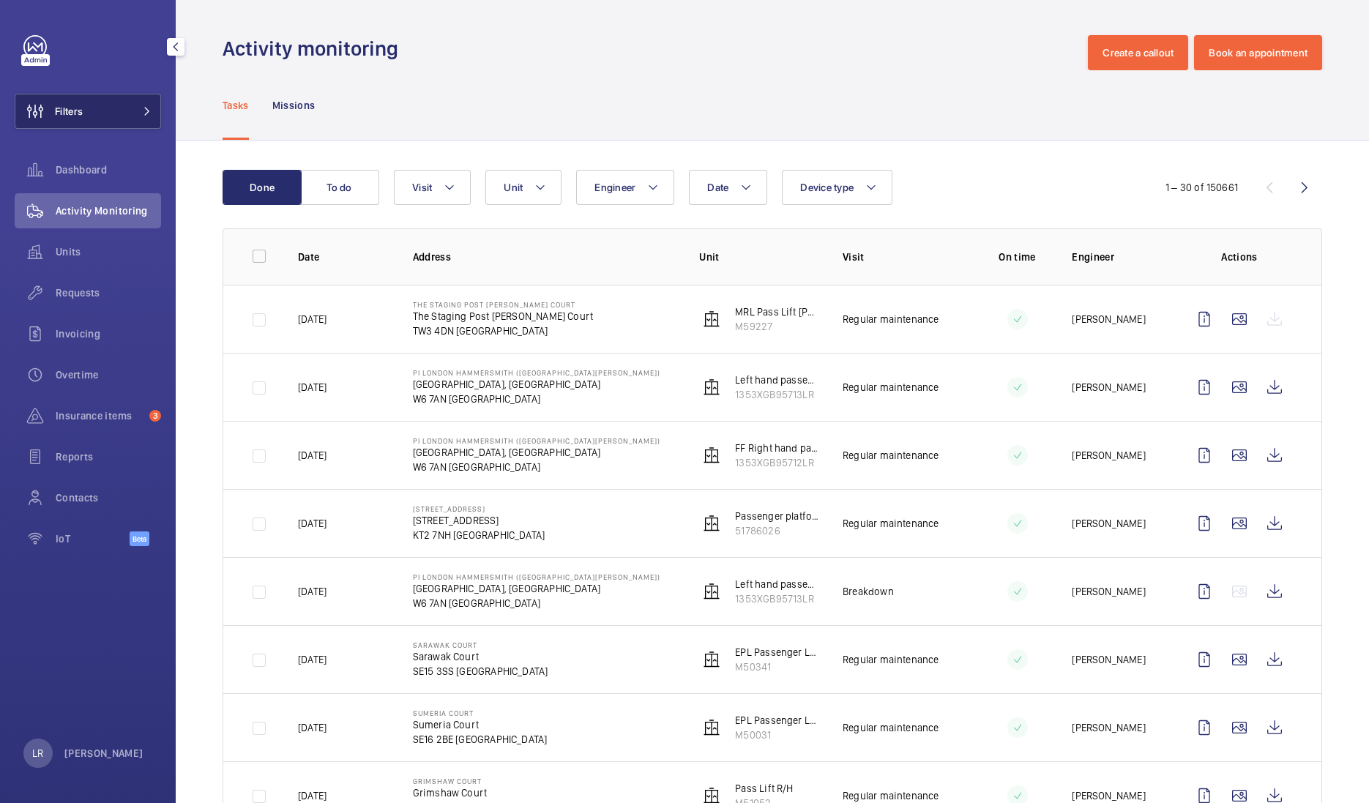
click at [143, 113] on mat-icon at bounding box center [147, 111] width 9 height 9
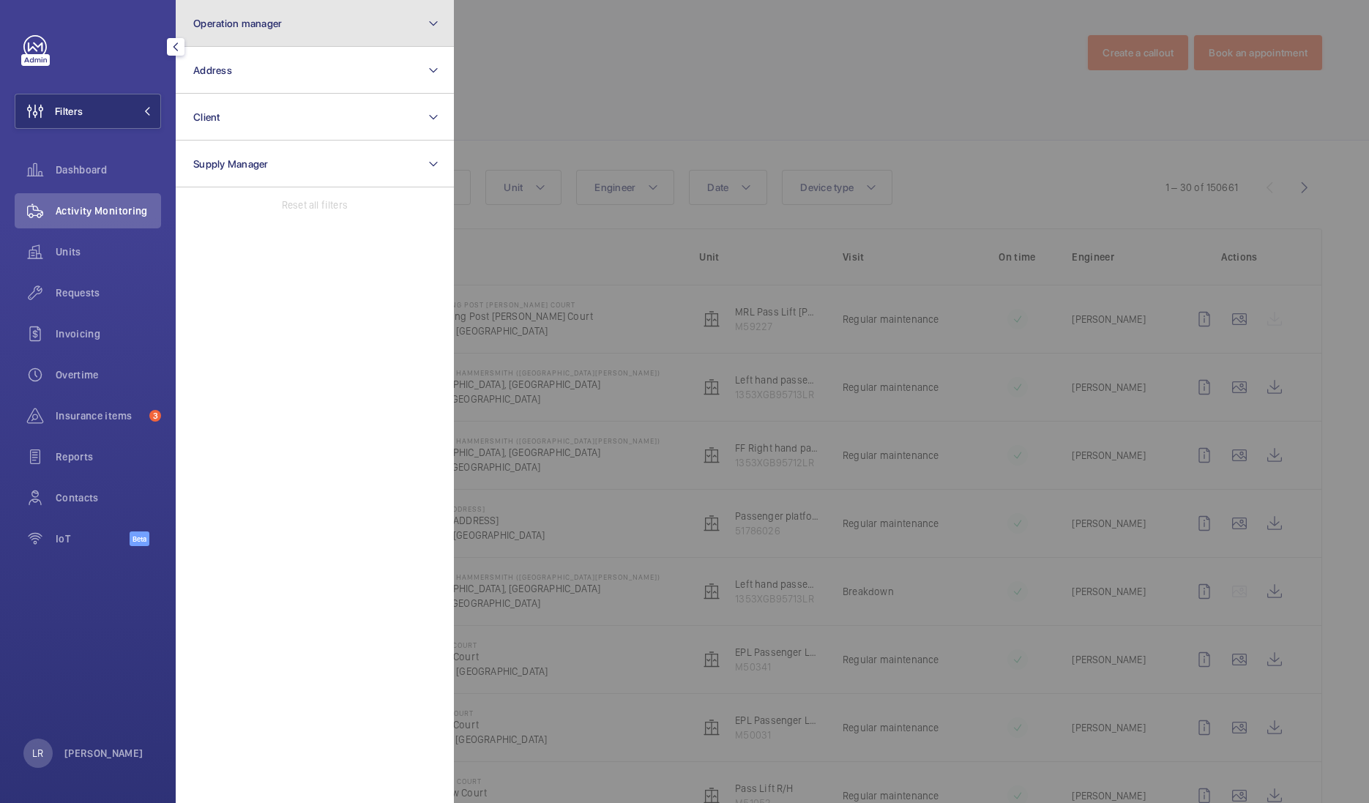
click at [294, 36] on button "Operation manager" at bounding box center [315, 23] width 278 height 47
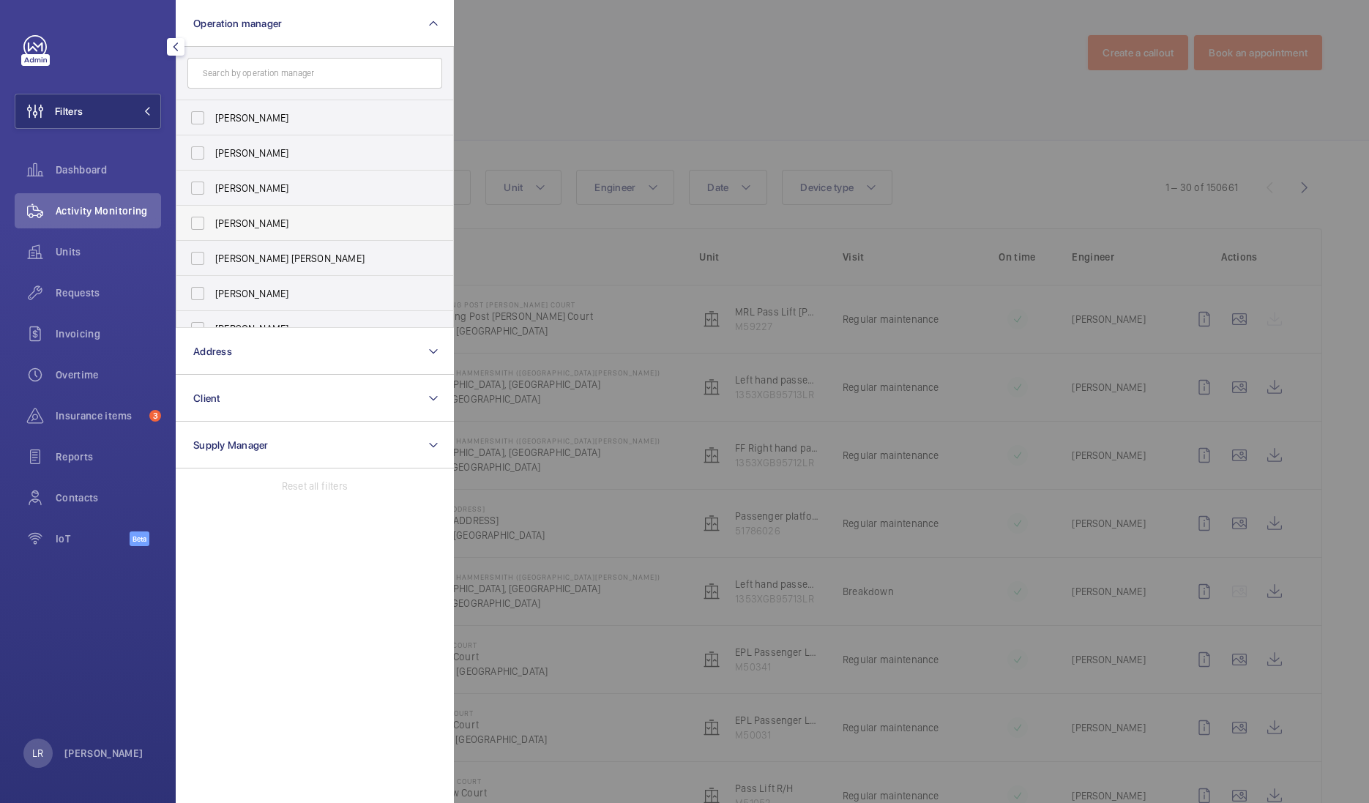
click at [286, 231] on label "Connor Dudley" at bounding box center [303, 223] width 255 height 35
click at [212, 231] on input "Connor Dudley" at bounding box center [197, 223] width 29 height 29
checkbox input "true"
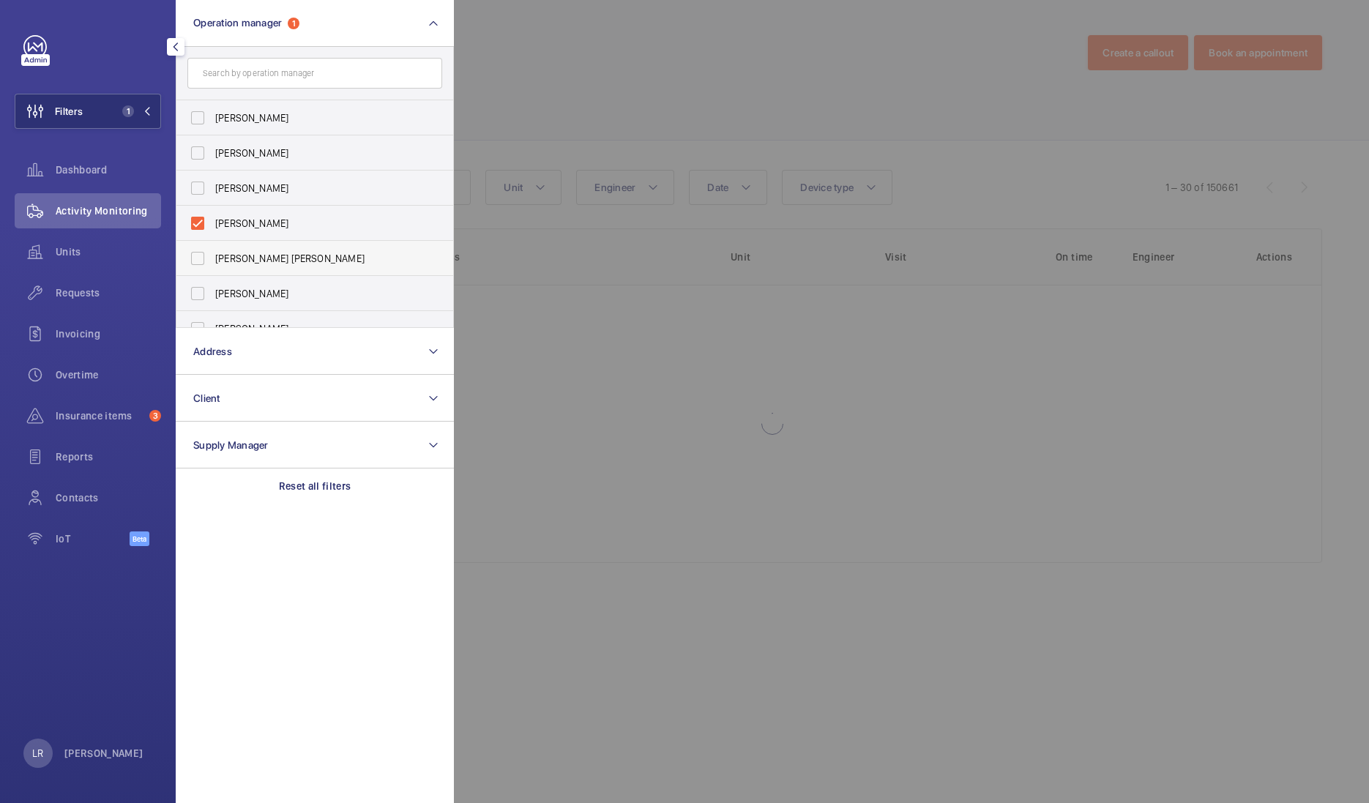
click at [283, 257] on span "Connor Tarpey" at bounding box center [315, 258] width 201 height 15
click at [212, 257] on input "Connor Tarpey" at bounding box center [197, 258] width 29 height 29
checkbox input "true"
click at [548, 113] on div at bounding box center [1138, 401] width 1369 height 803
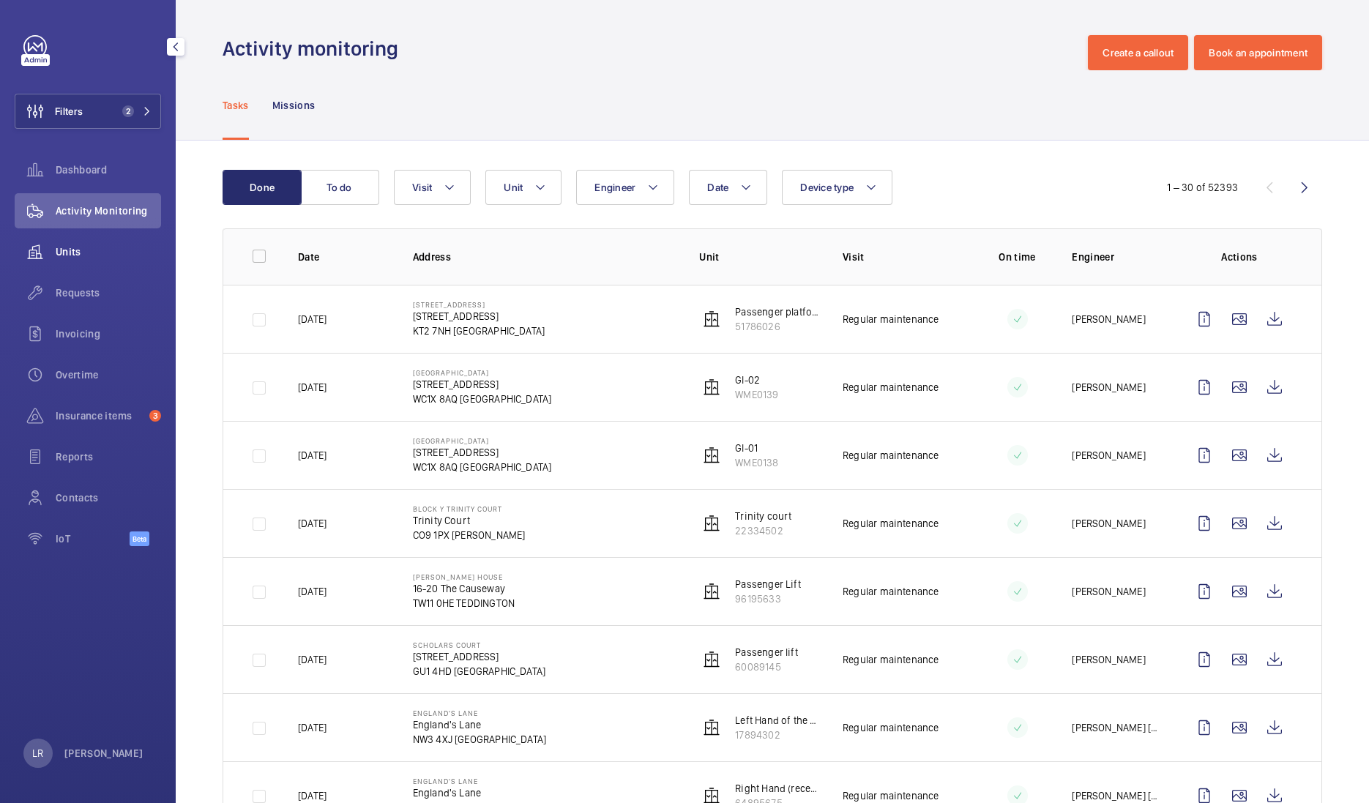
click at [140, 238] on div "Units" at bounding box center [88, 251] width 146 height 35
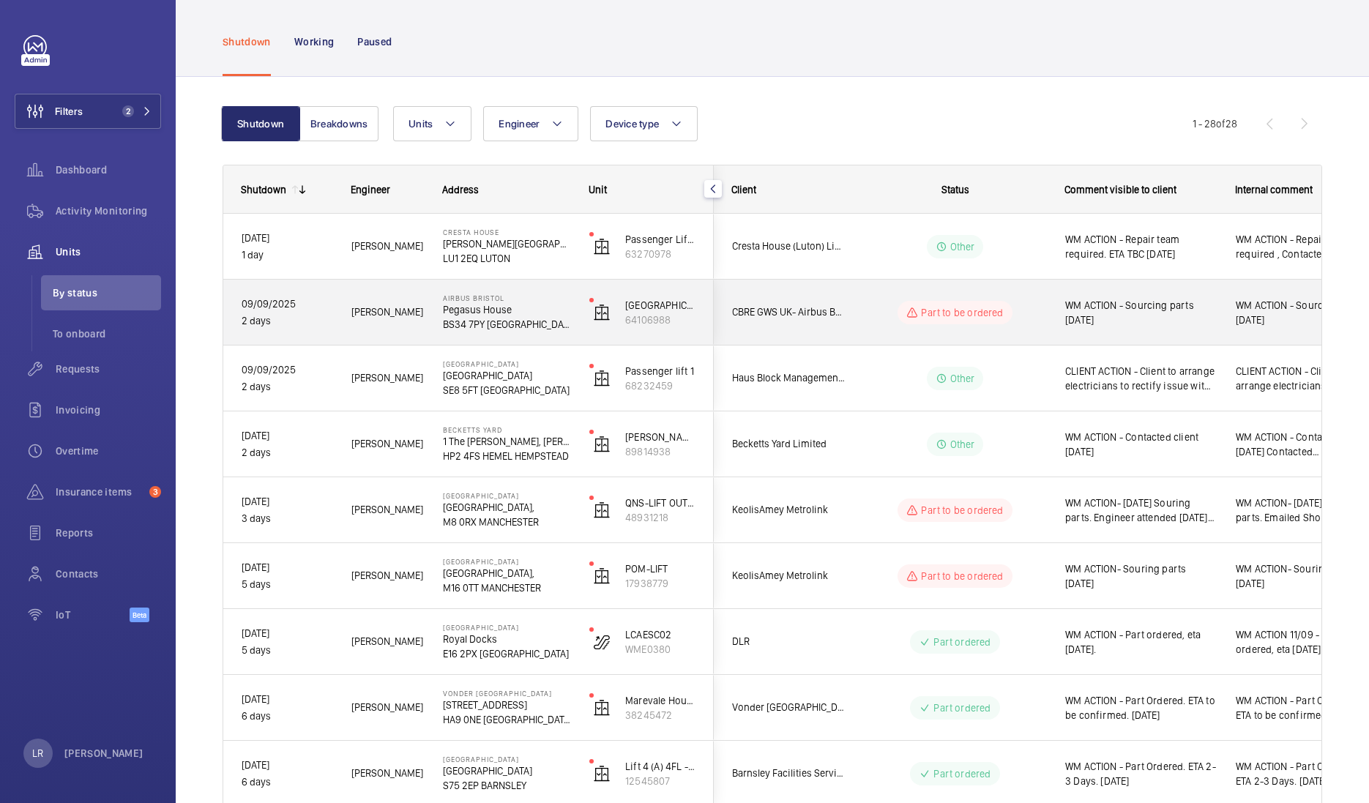
scroll to position [91, 0]
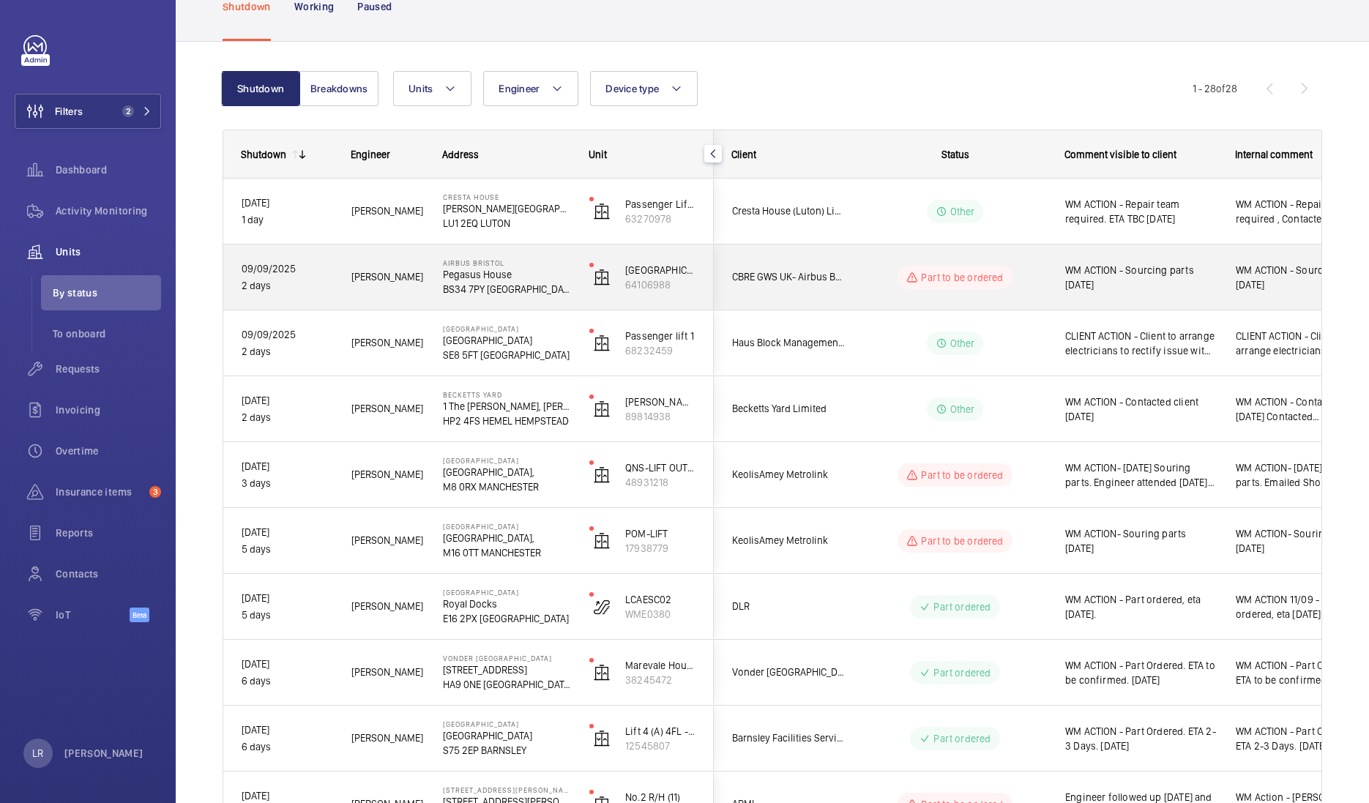
click at [864, 282] on wm-front-pills-cell "Part to be ordered" at bounding box center [955, 277] width 182 height 23
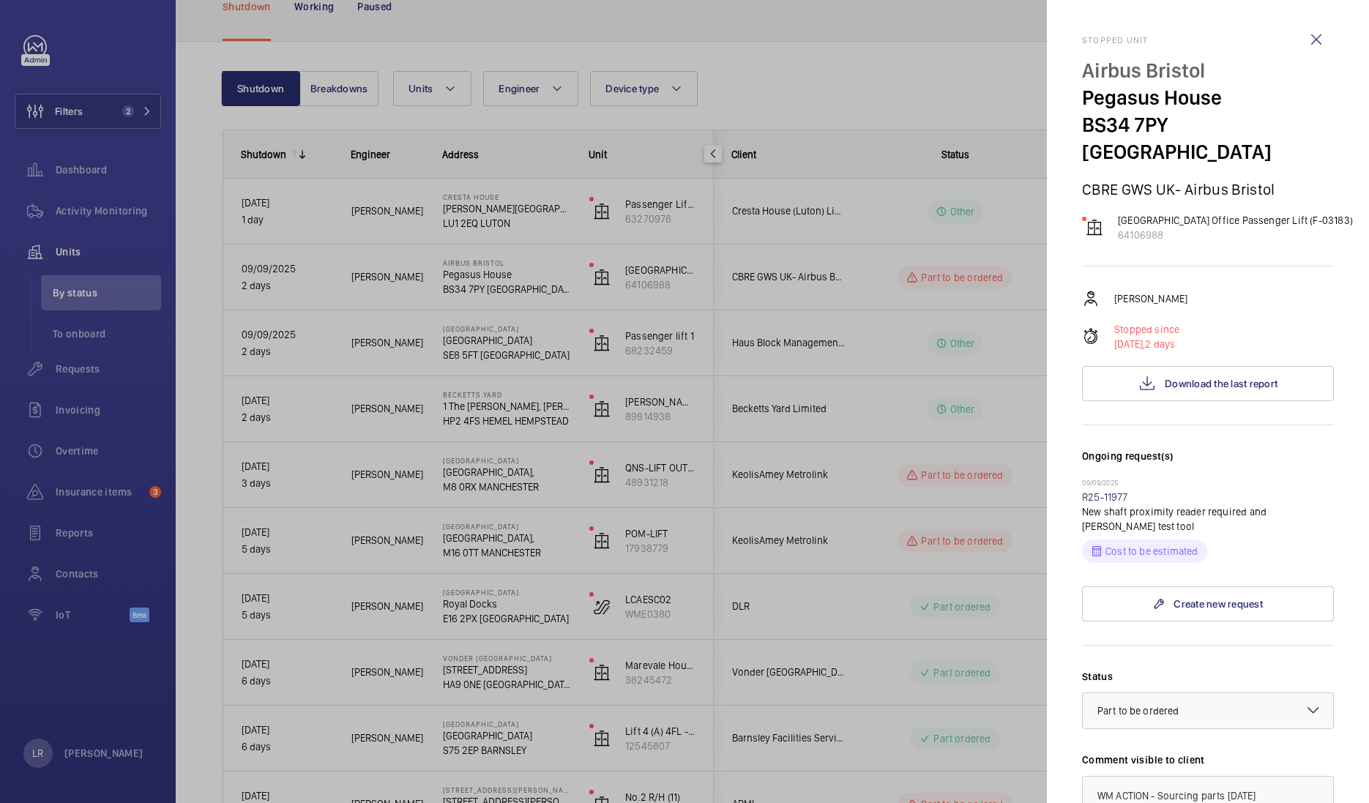
click at [893, 322] on div at bounding box center [684, 401] width 1369 height 803
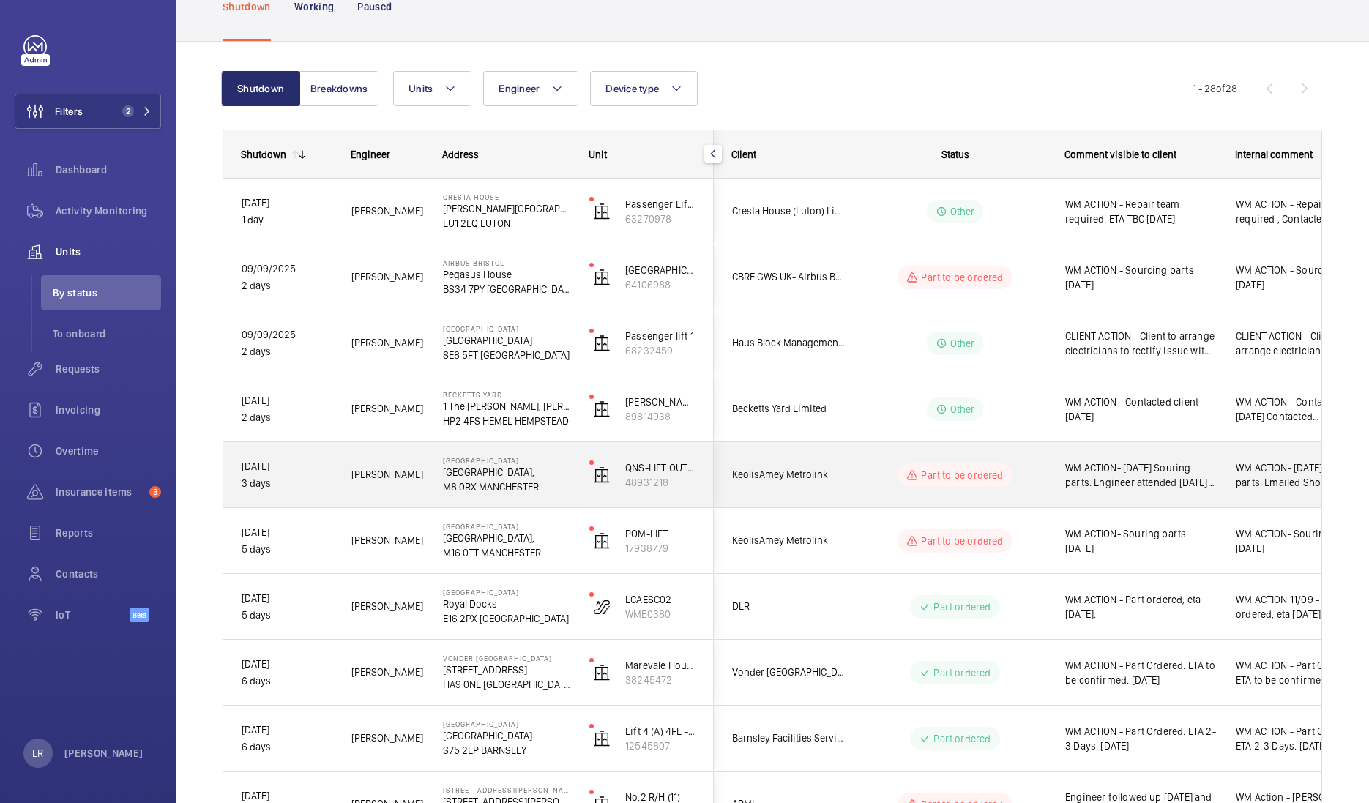
click at [857, 463] on div "Part to be ordered" at bounding box center [946, 475] width 200 height 53
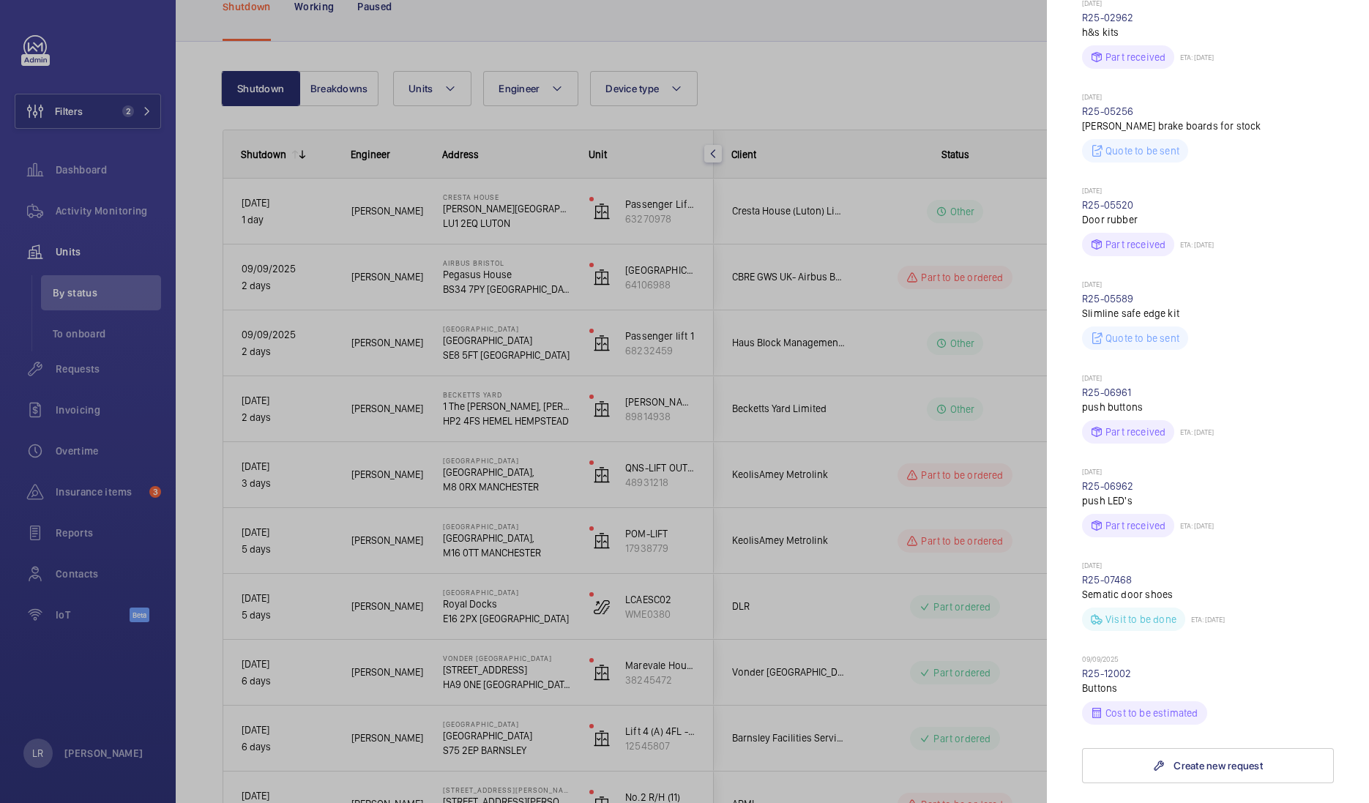
scroll to position [824, 0]
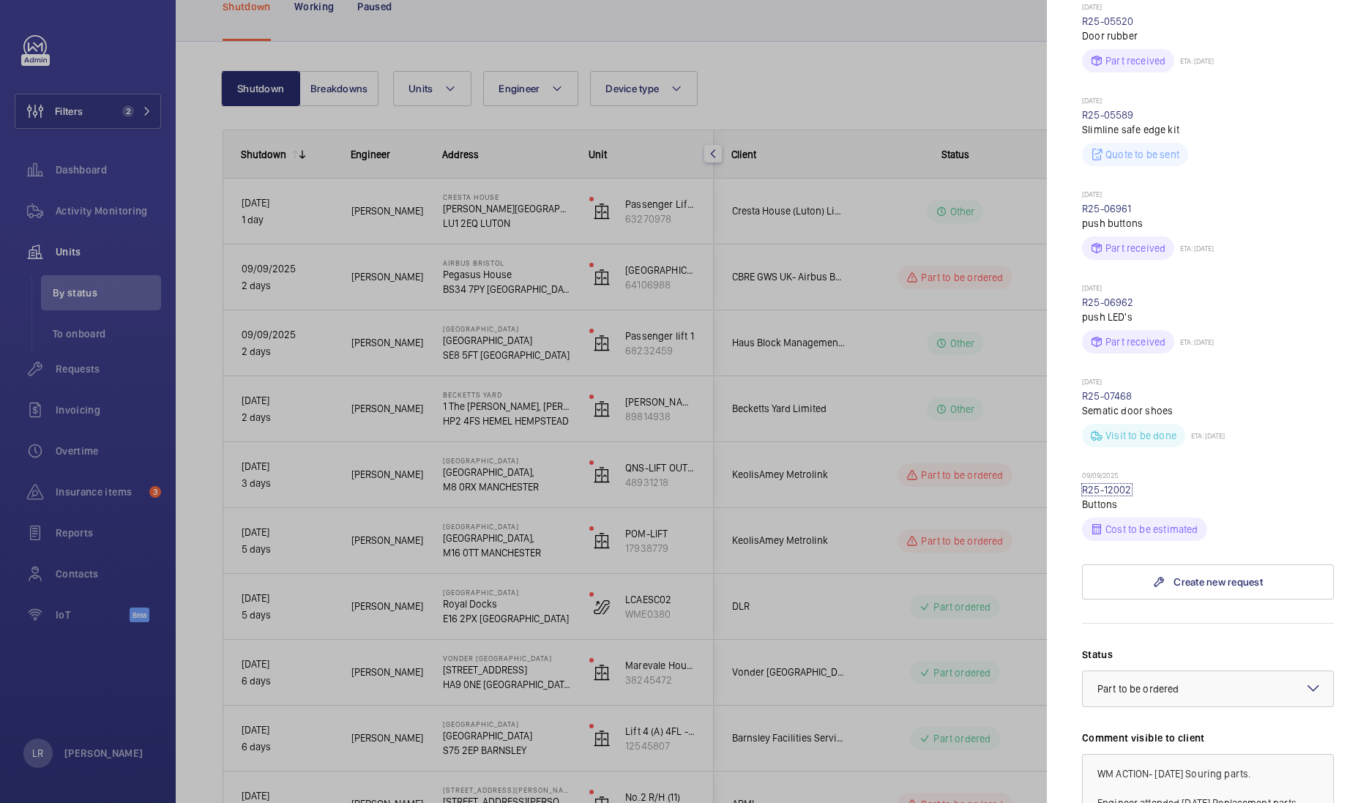
click at [1120, 496] on link "R25-12002" at bounding box center [1107, 490] width 50 height 12
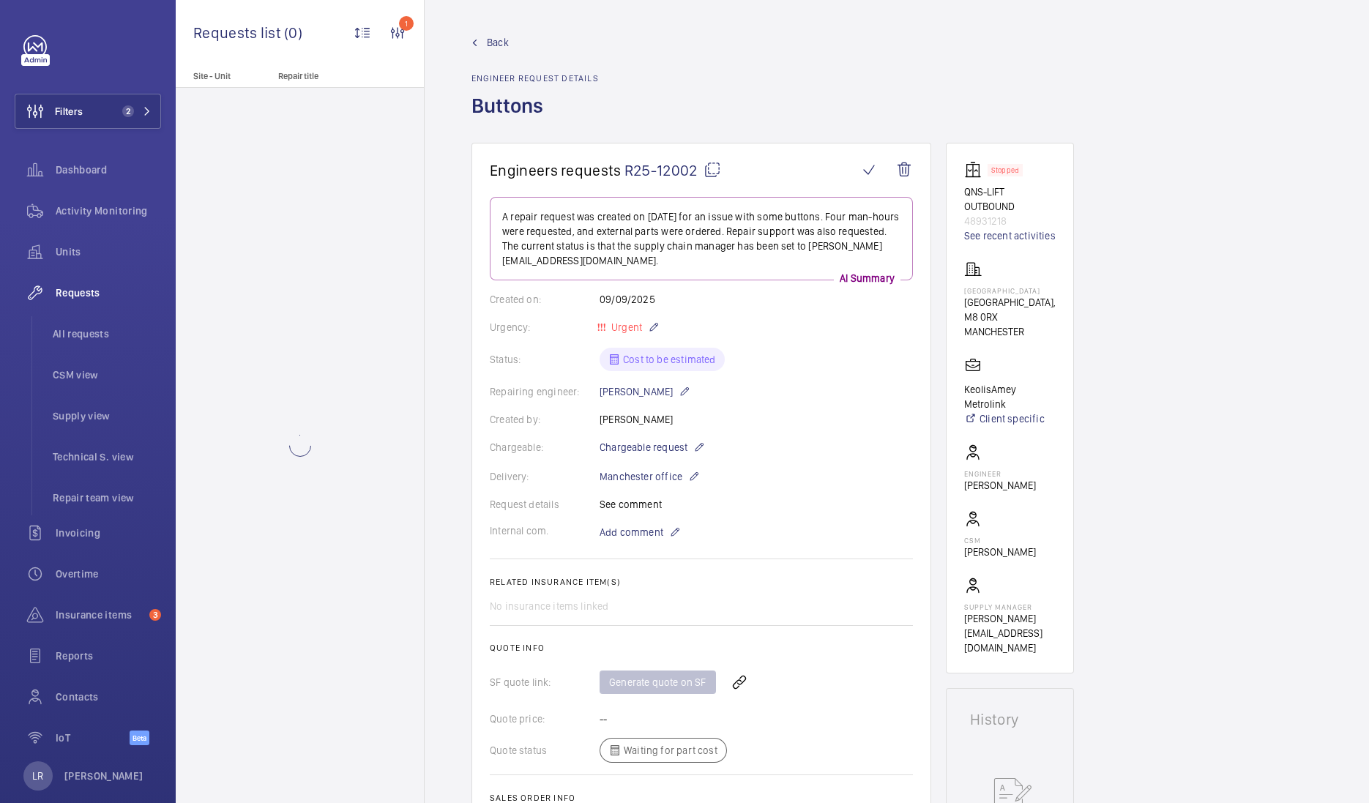
click at [714, 176] on mat-icon at bounding box center [713, 170] width 18 height 18
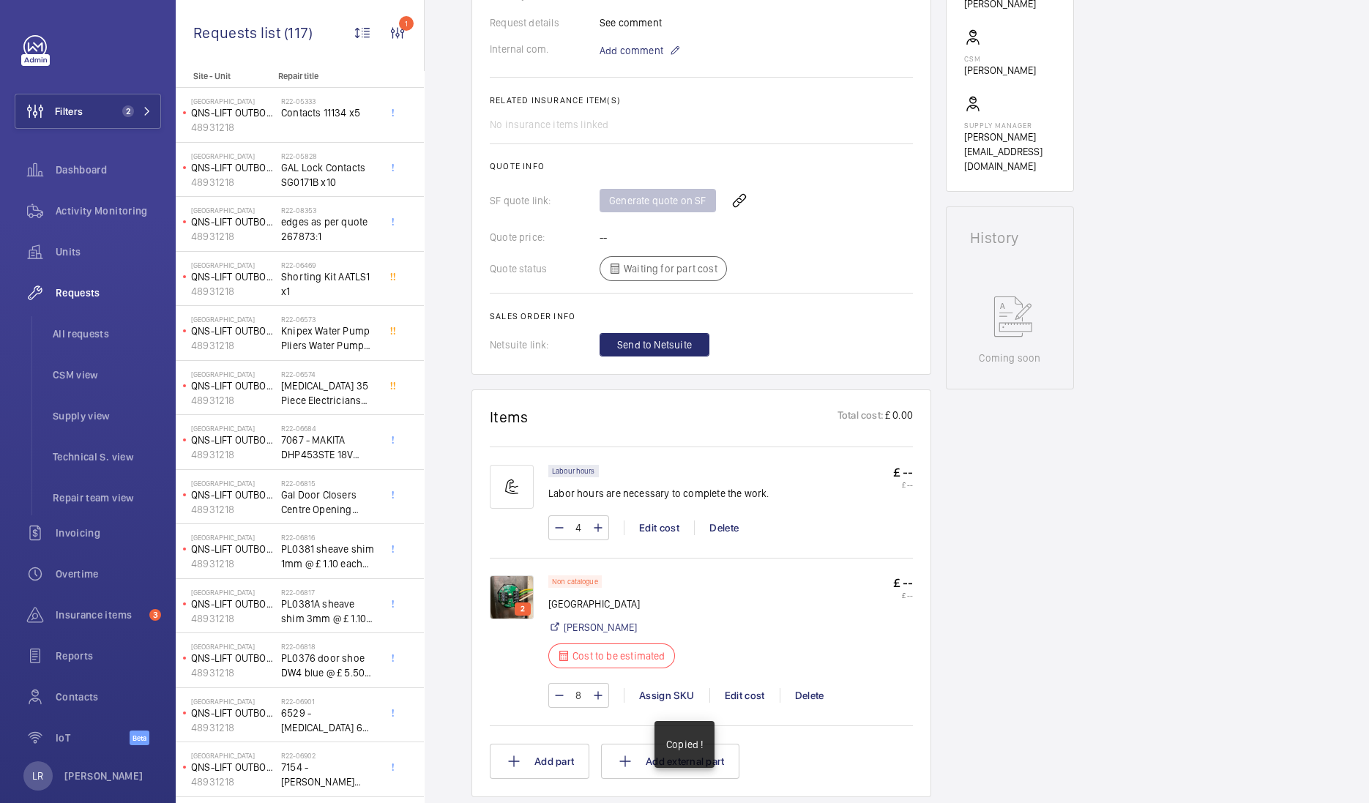
scroll to position [731, 0]
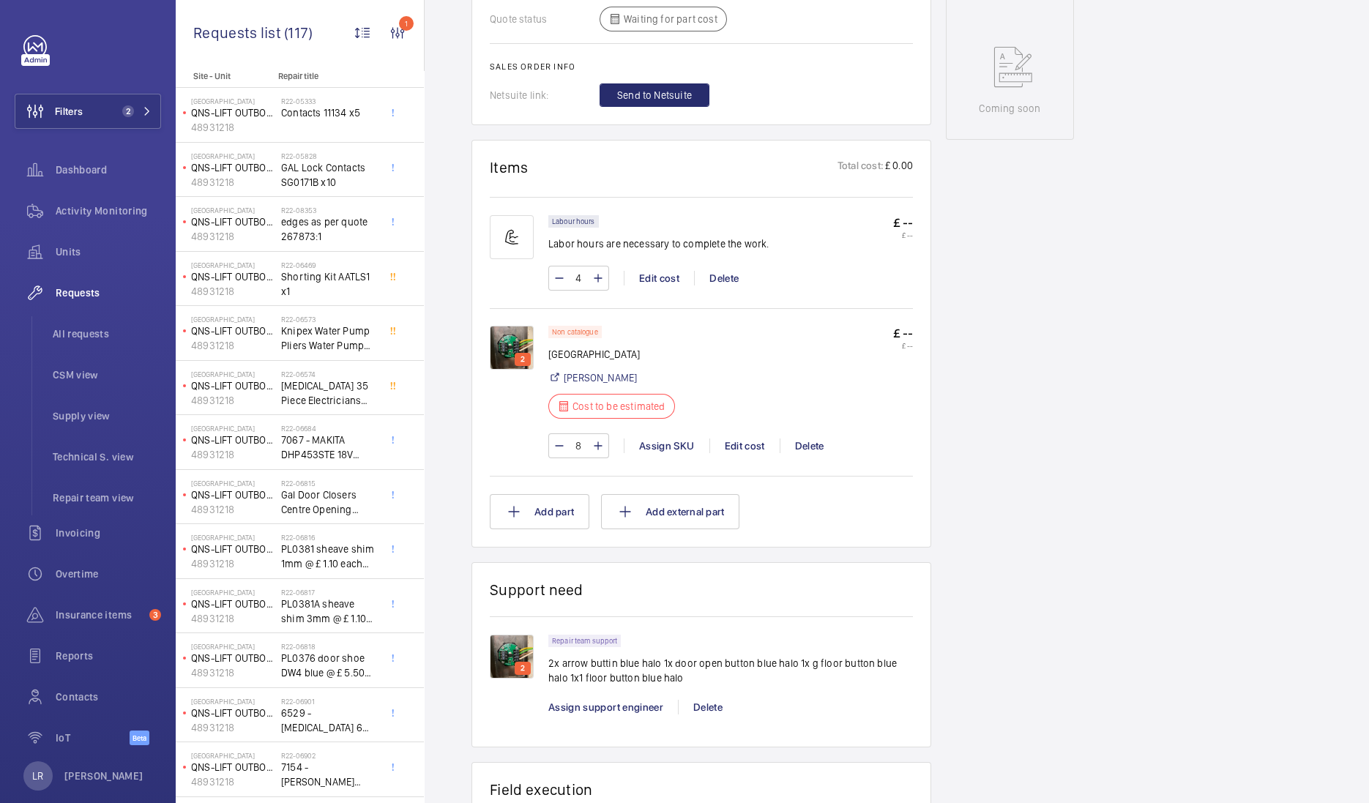
drag, startPoint x: 523, startPoint y: 438, endPoint x: 516, endPoint y: 428, distance: 12.0
click at [523, 438] on div "2" at bounding box center [519, 392] width 59 height 133
click at [518, 340] on img at bounding box center [512, 348] width 44 height 44
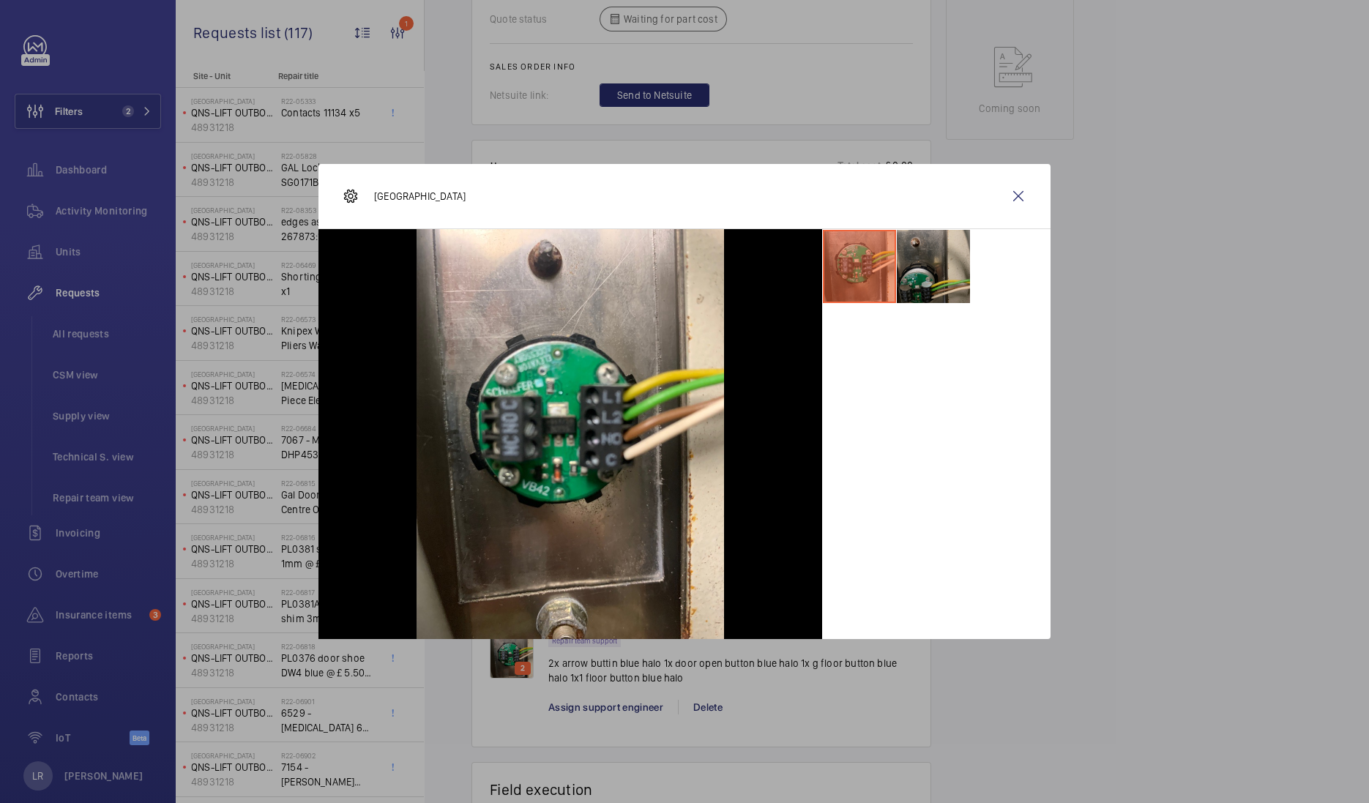
click at [937, 258] on li at bounding box center [933, 266] width 73 height 73
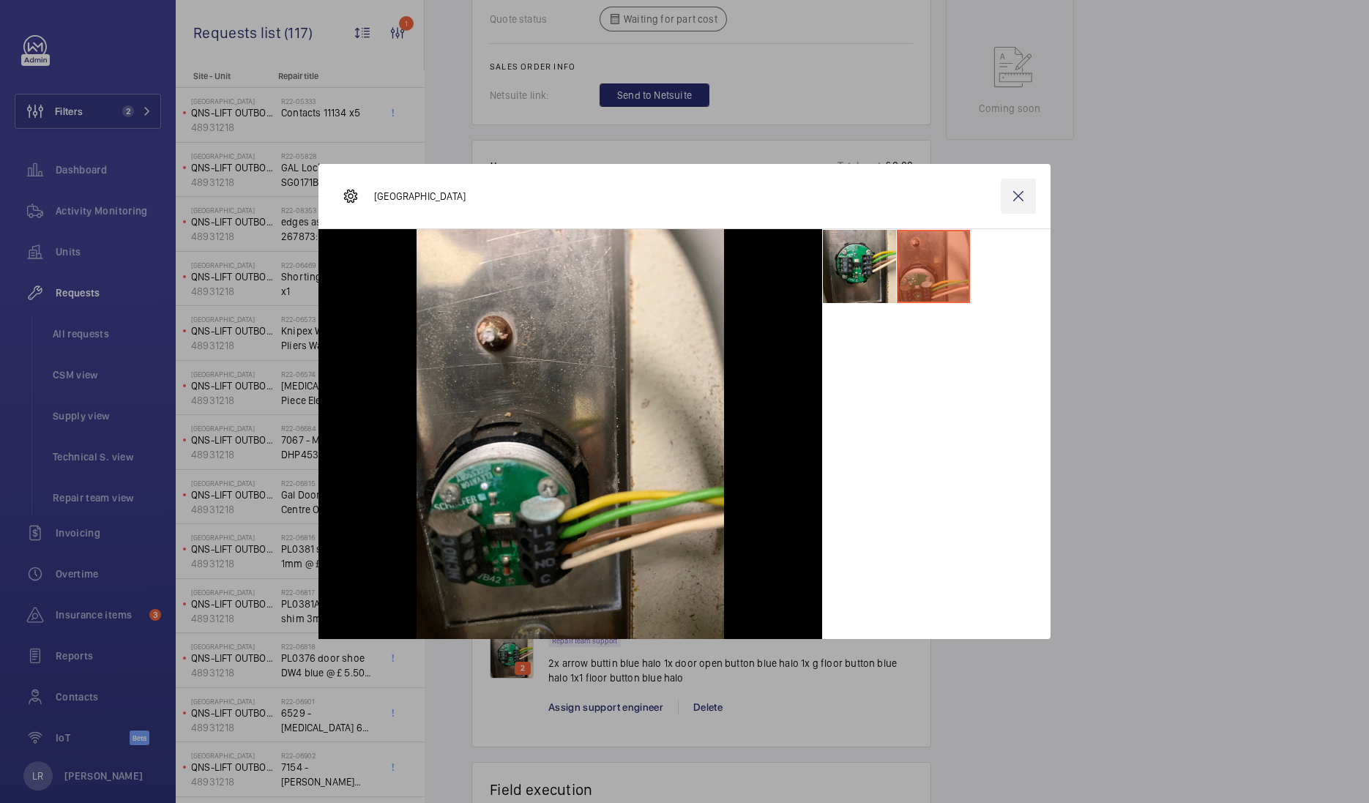
click at [1014, 198] on wm-front-icon-button at bounding box center [1018, 196] width 35 height 35
